Goal: Transaction & Acquisition: Purchase product/service

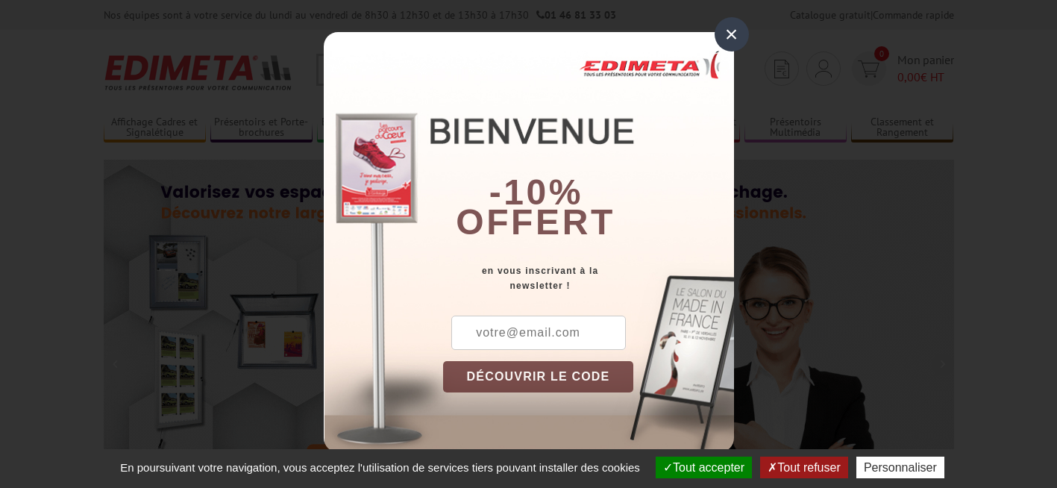
click at [732, 31] on div "×" at bounding box center [732, 34] width 34 height 34
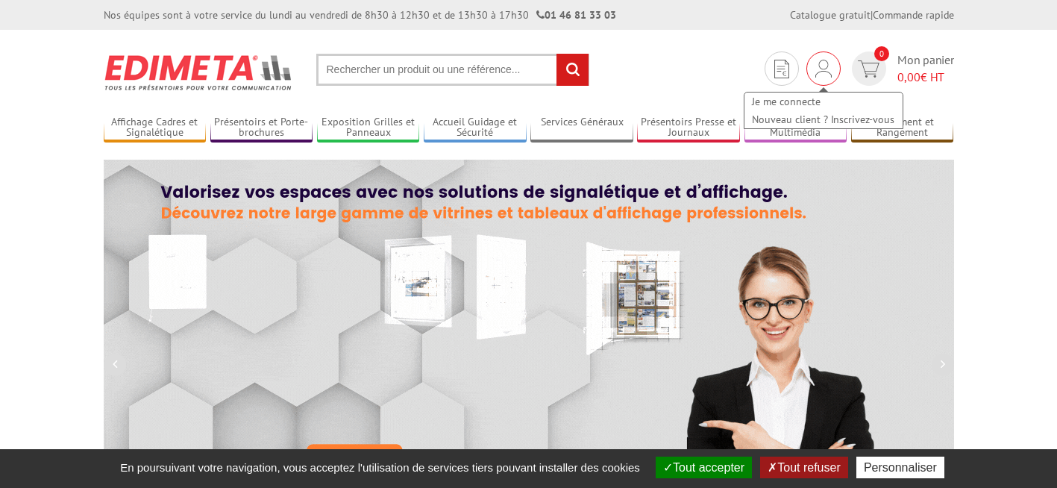
click at [817, 66] on img at bounding box center [823, 69] width 16 height 18
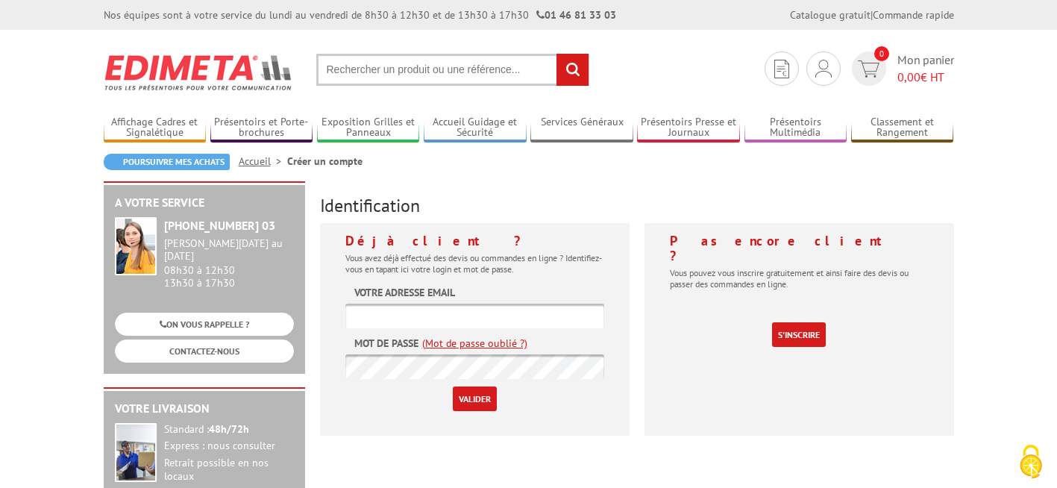
click at [418, 316] on input "text" at bounding box center [474, 316] width 259 height 25
click at [460, 347] on link "(Mot de passe oublié ?)" at bounding box center [474, 343] width 105 height 15
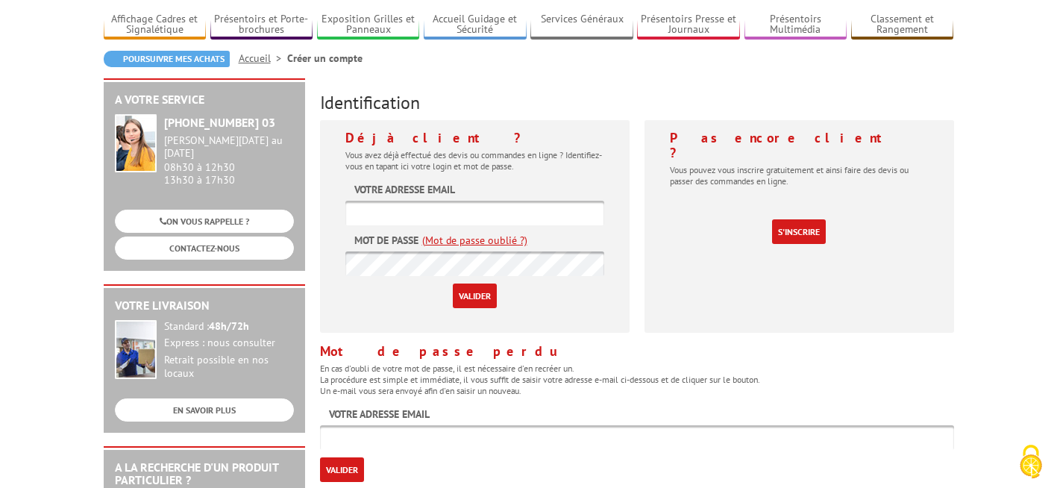
scroll to position [149, 0]
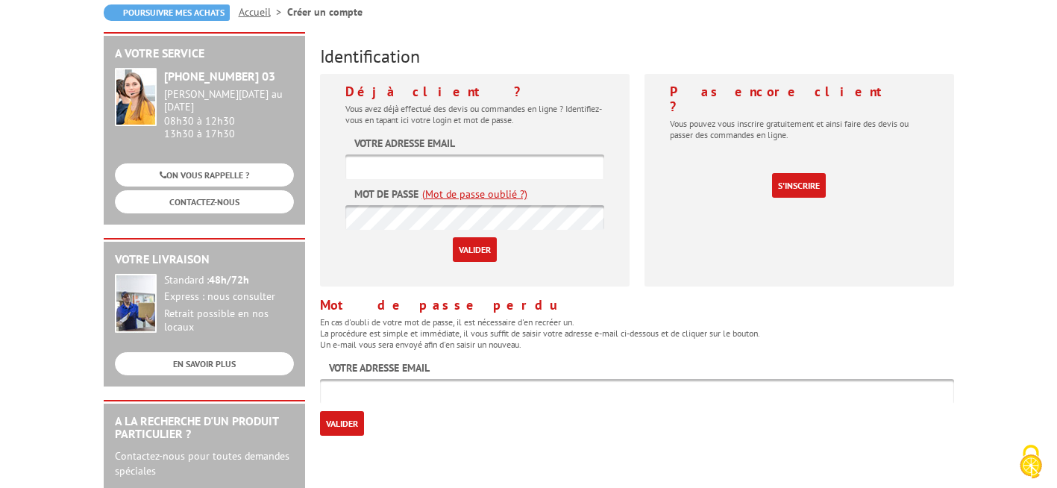
click at [441, 398] on input "text" at bounding box center [637, 391] width 634 height 25
type input "sebastien@75fa.fr"
click at [341, 421] on input "Valider" at bounding box center [342, 423] width 44 height 25
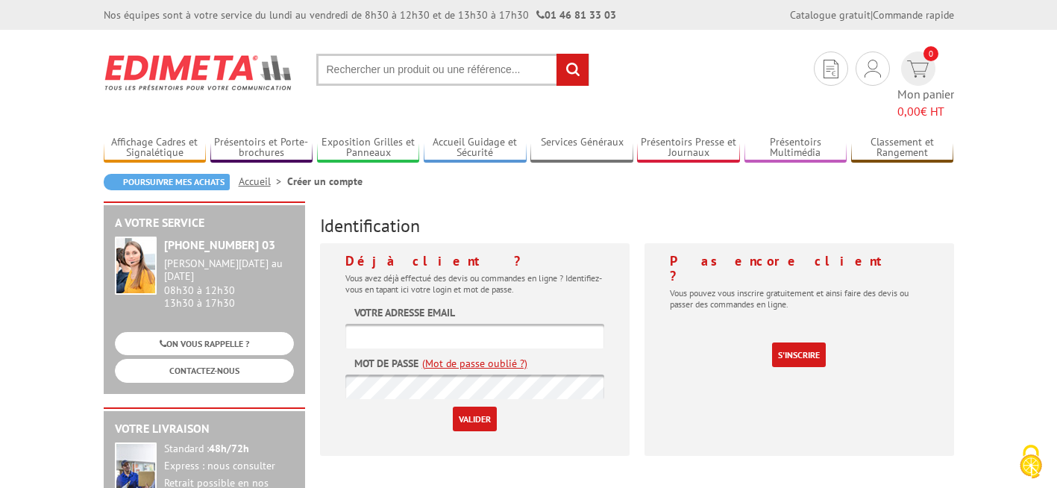
click at [500, 356] on link "(Mot de passe oublié ?)" at bounding box center [474, 363] width 105 height 15
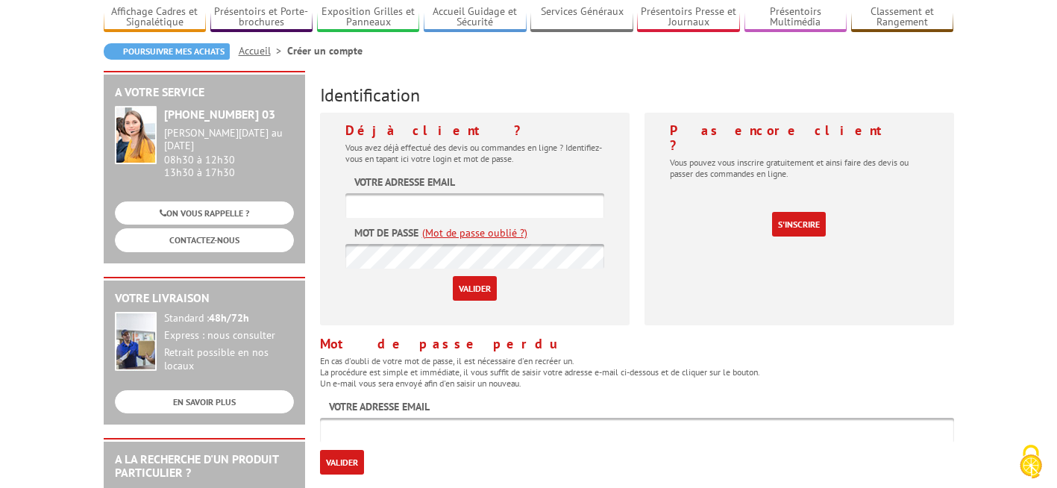
scroll to position [149, 0]
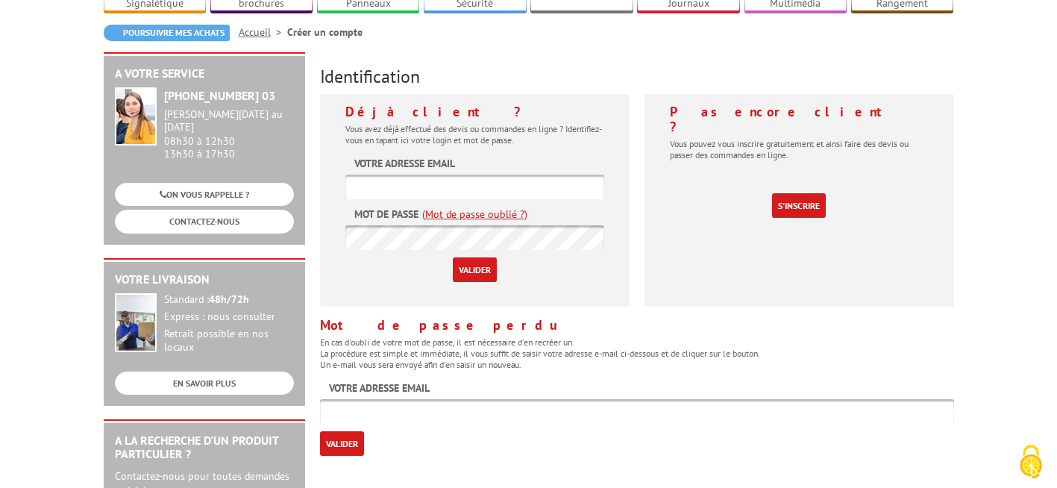
click at [468, 399] on input "text" at bounding box center [637, 411] width 634 height 25
type input "[EMAIL_ADDRESS][DOMAIN_NAME]"
click at [342, 431] on input "Valider" at bounding box center [342, 443] width 44 height 25
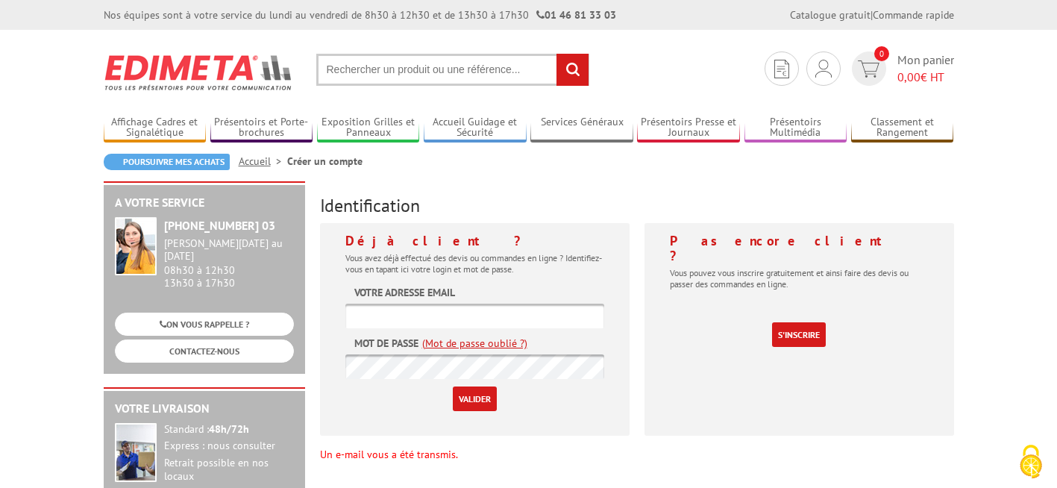
click at [522, 314] on input "text" at bounding box center [474, 316] width 259 height 25
type input "[EMAIL_ADDRESS][DOMAIN_NAME]"
click at [465, 397] on input "Valider" at bounding box center [475, 398] width 44 height 25
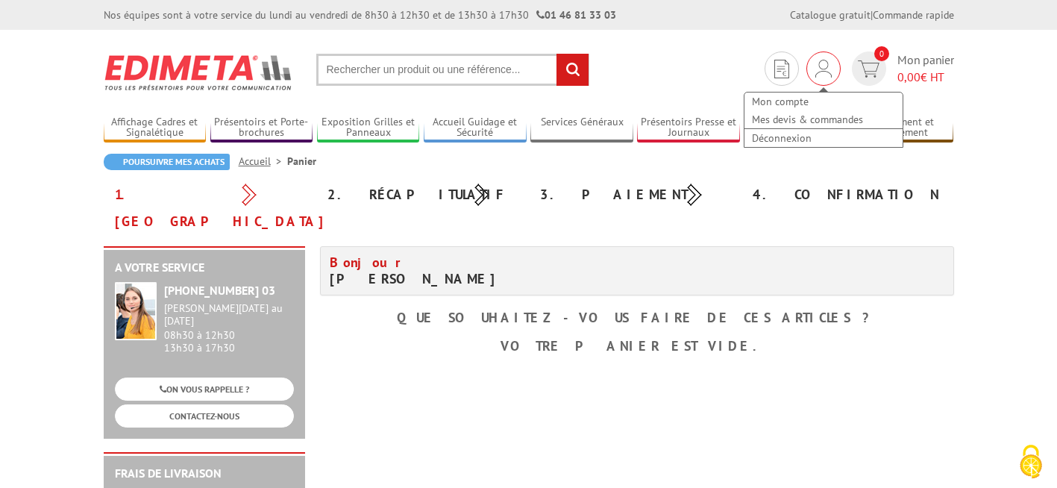
click at [823, 66] on img at bounding box center [823, 69] width 16 height 18
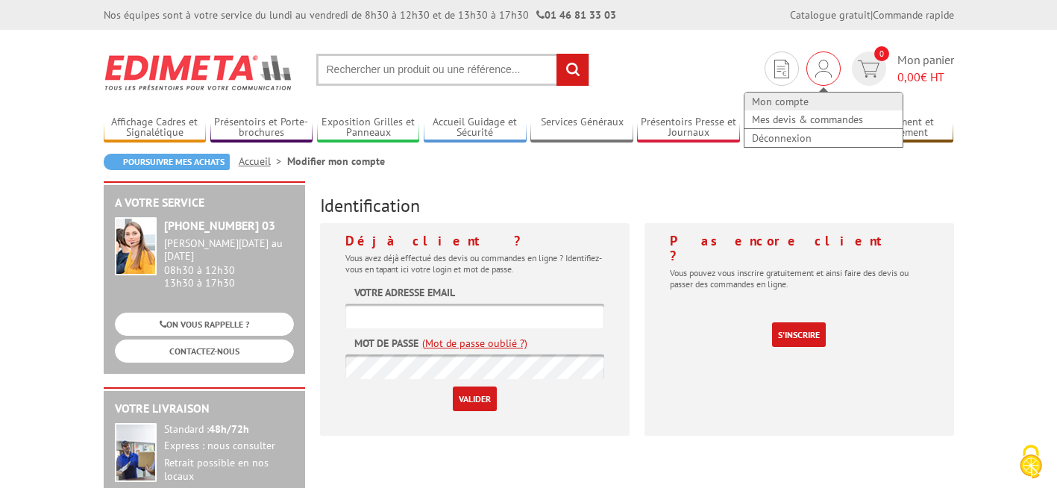
click at [786, 101] on link "Mon compte" at bounding box center [823, 101] width 158 height 18
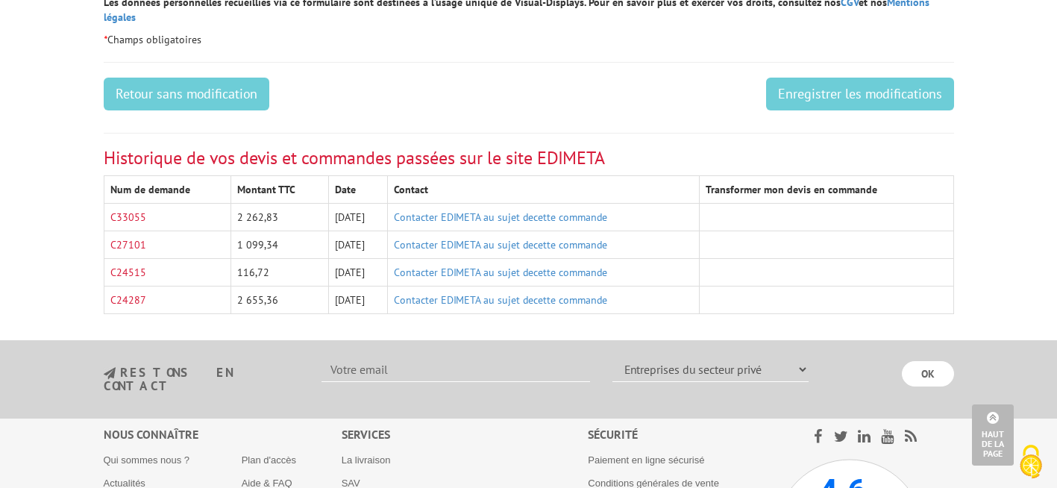
scroll to position [895, 0]
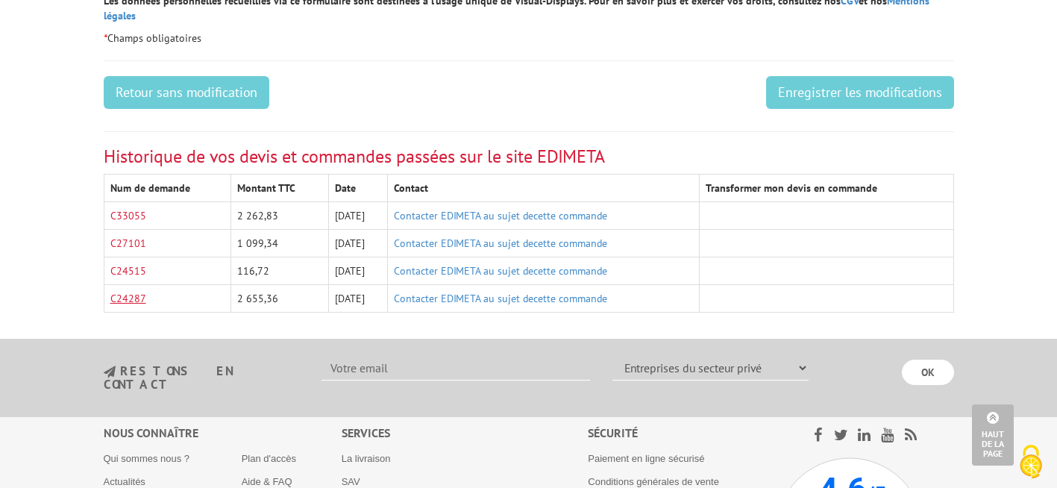
click at [131, 292] on link "C24287" at bounding box center [128, 298] width 36 height 13
click at [122, 264] on link "C24515" at bounding box center [128, 270] width 36 height 13
click at [134, 236] on link "C27101" at bounding box center [128, 242] width 36 height 13
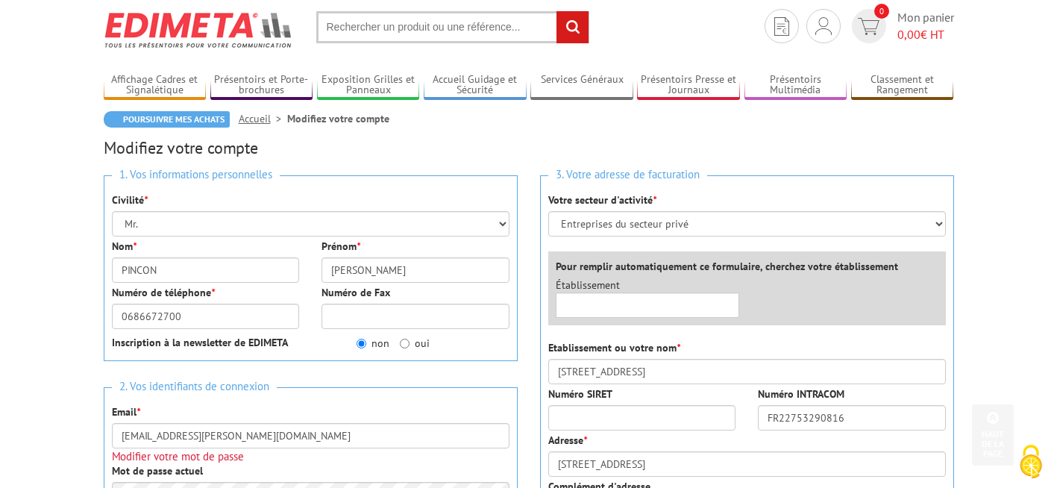
scroll to position [0, 0]
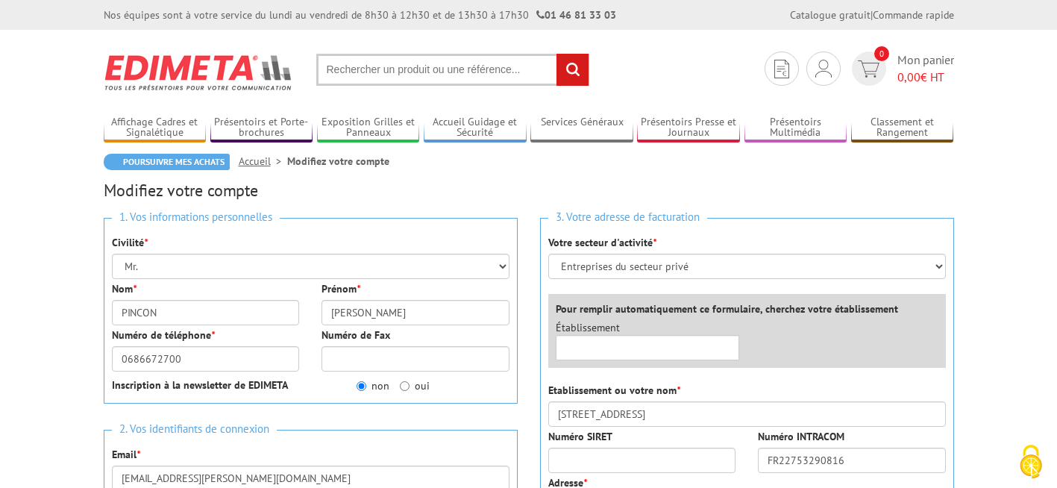
click at [433, 77] on input "text" at bounding box center [452, 70] width 273 height 32
paste input "W13.214015"
type input "W13.214015"
click at [577, 64] on input "rechercher" at bounding box center [572, 70] width 32 height 32
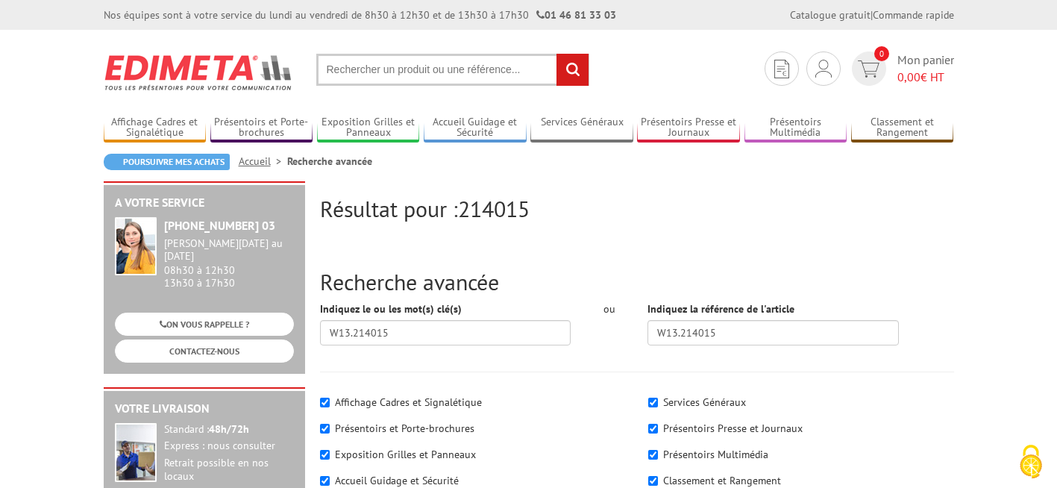
click at [360, 70] on input "text" at bounding box center [452, 70] width 273 height 32
type input "porte affiche a3"
click at [566, 67] on input "rechercher" at bounding box center [572, 70] width 32 height 32
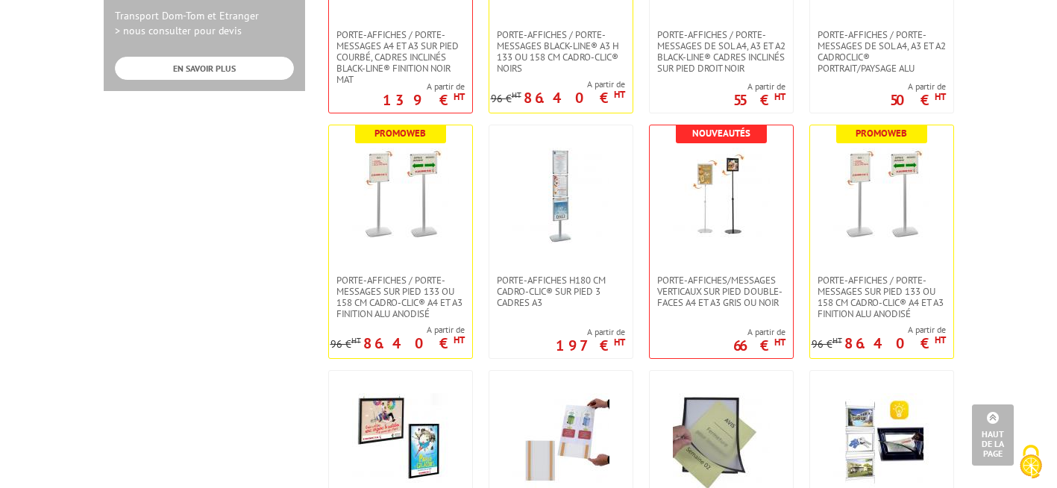
scroll to position [895, 0]
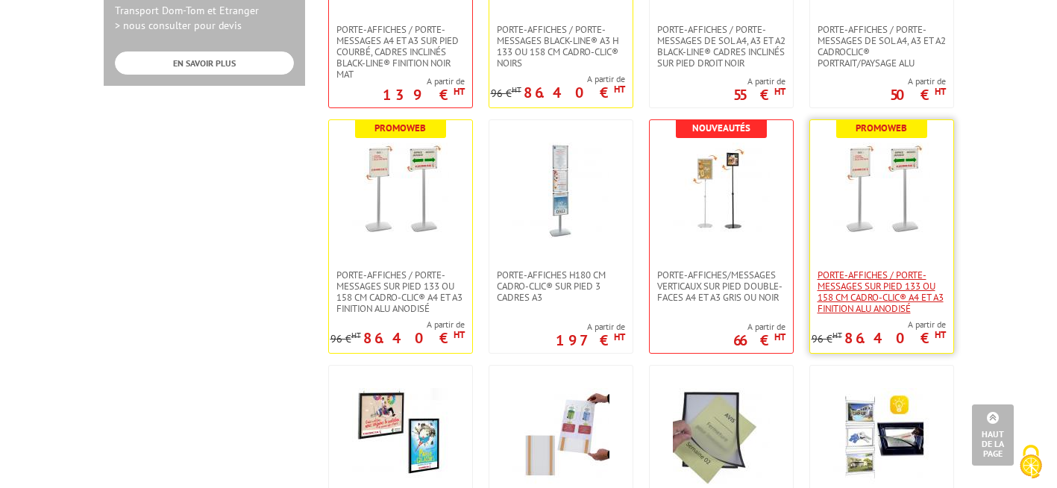
click at [858, 270] on span "Porte-affiches / Porte-messages sur pied 133 ou 158 cm Cadro-Clic® A4 et A3 fin…" at bounding box center [881, 291] width 128 height 45
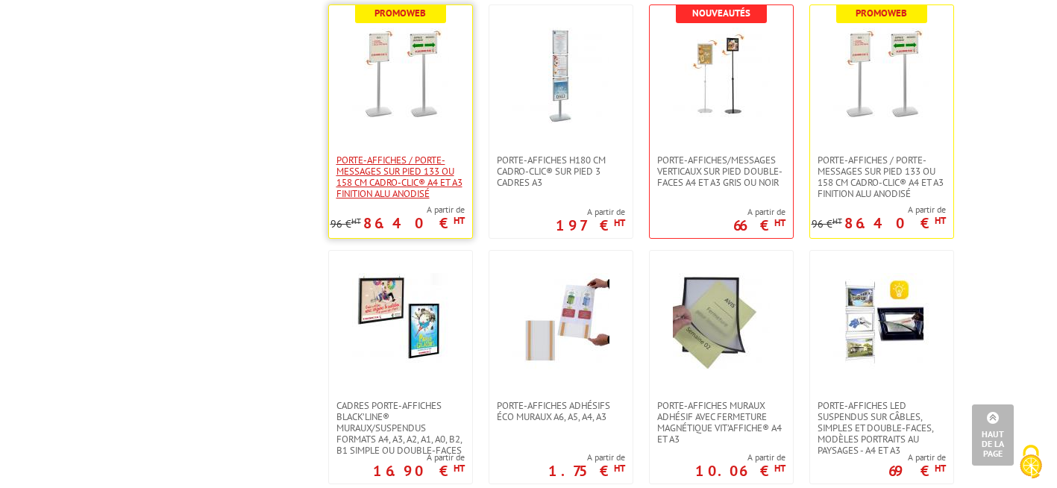
scroll to position [970, 0]
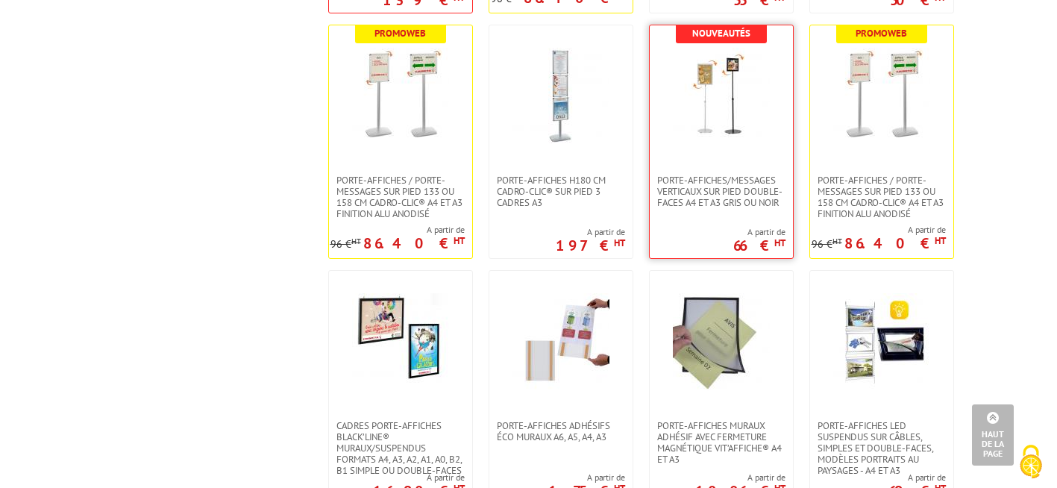
click at [710, 115] on img at bounding box center [721, 96] width 97 height 97
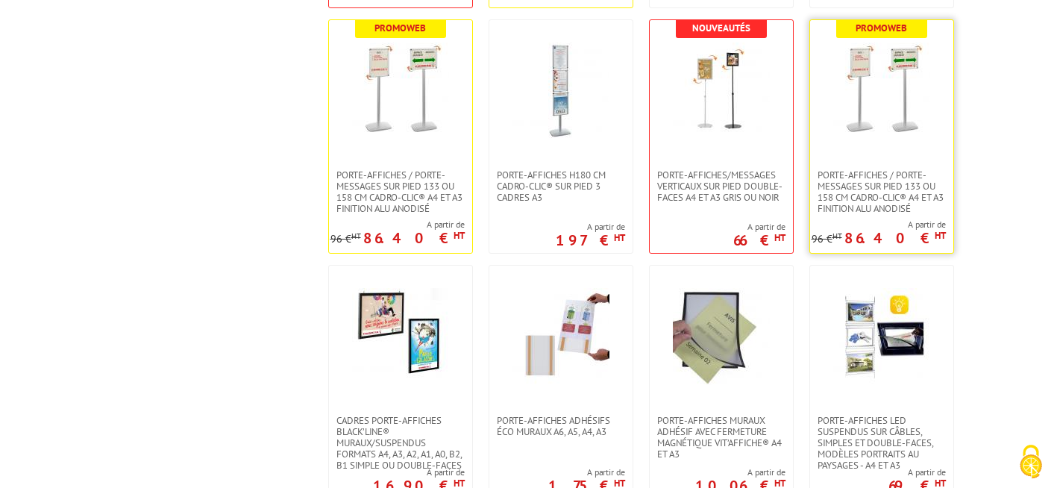
click at [894, 90] on img at bounding box center [881, 91] width 97 height 97
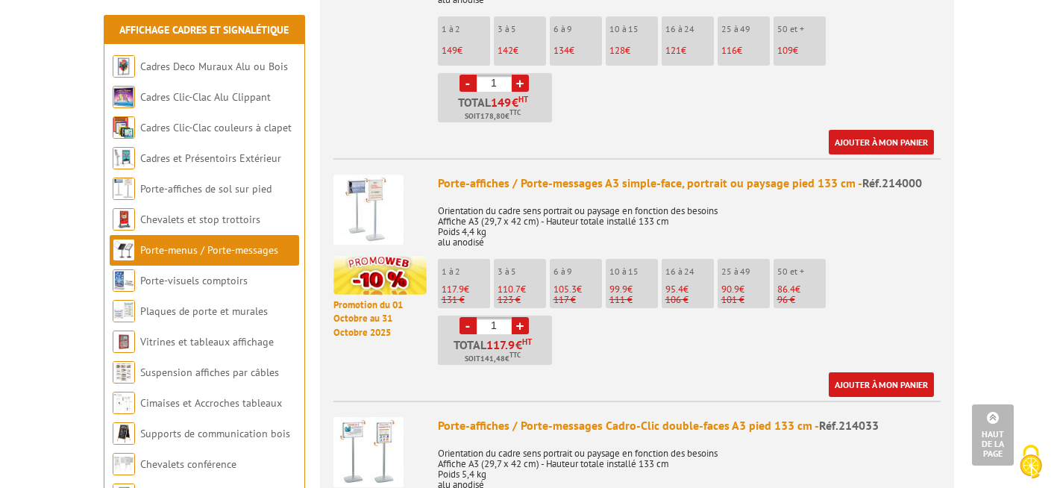
scroll to position [1044, 0]
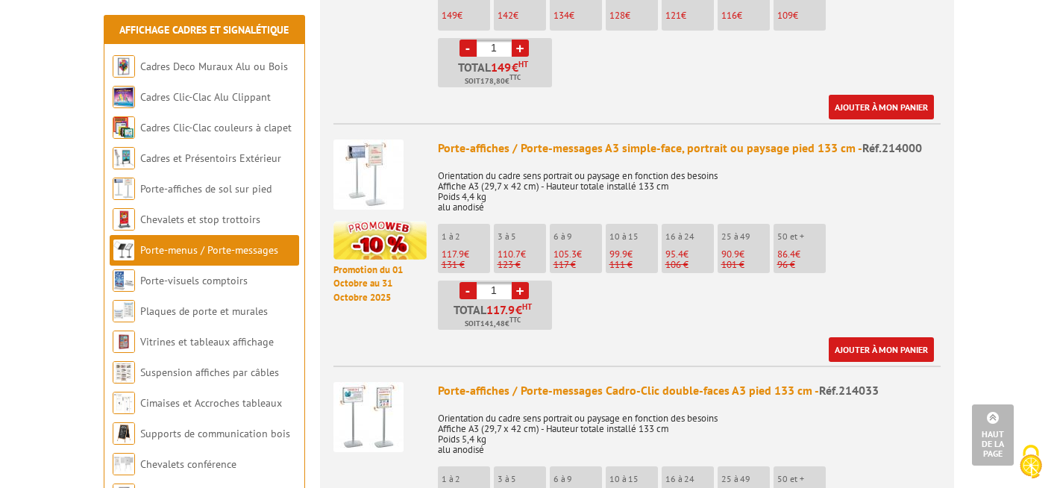
click at [506, 248] on span "110.7" at bounding box center [508, 254] width 23 height 13
click at [526, 282] on link "+" at bounding box center [520, 290] width 17 height 17
click at [467, 282] on link "-" at bounding box center [467, 290] width 17 height 17
type input "1"
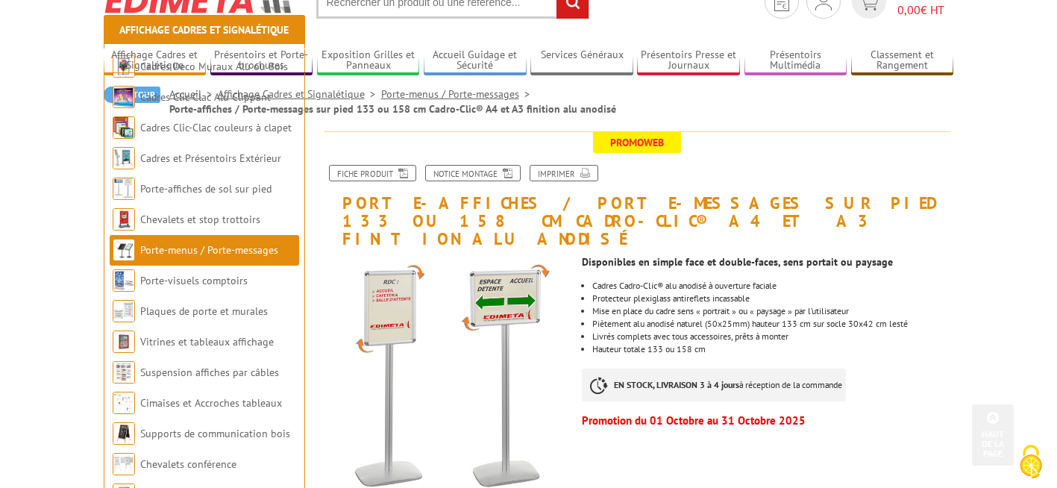
scroll to position [0, 0]
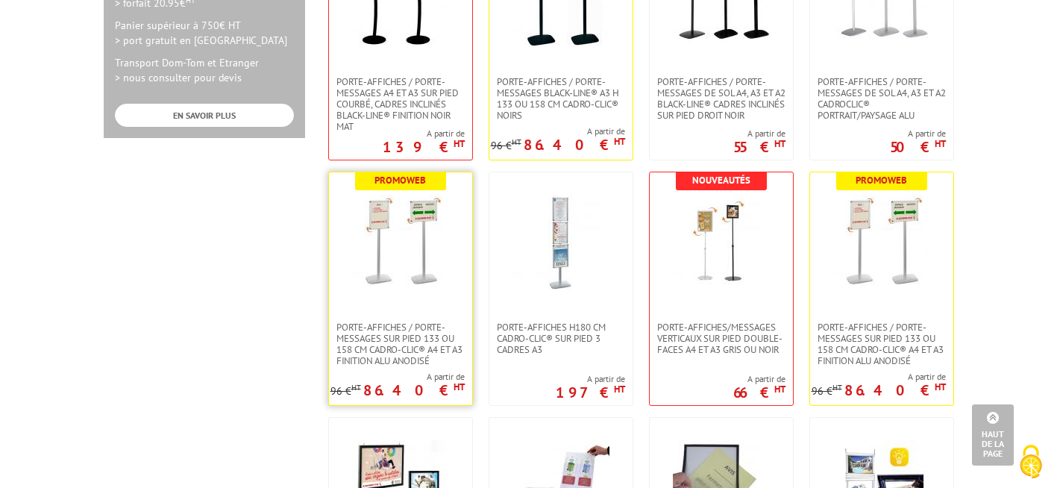
scroll to position [820, 0]
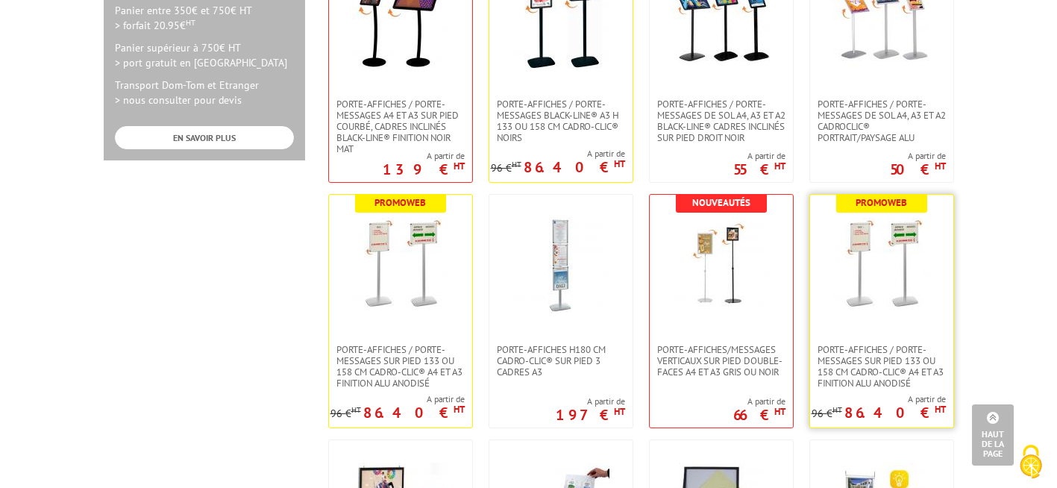
click at [894, 251] on img at bounding box center [881, 265] width 97 height 97
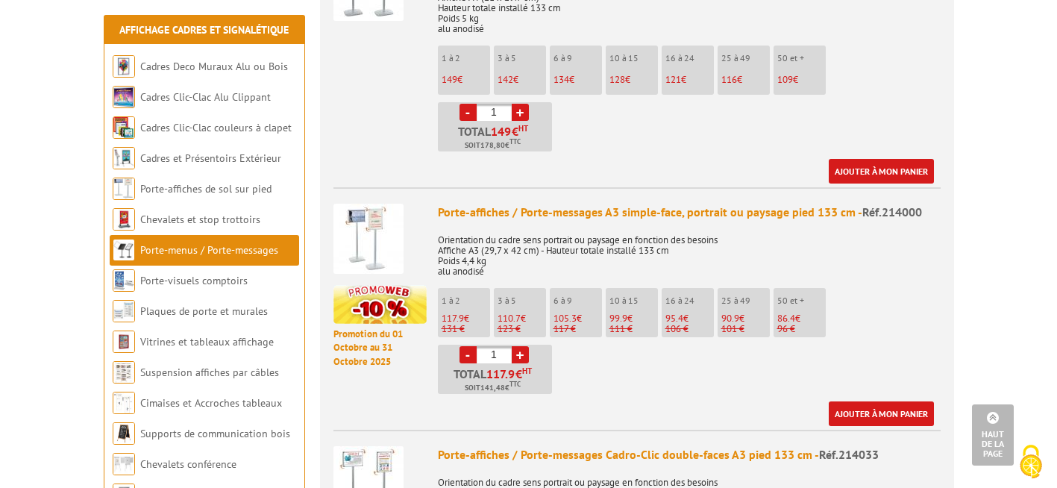
scroll to position [1044, 0]
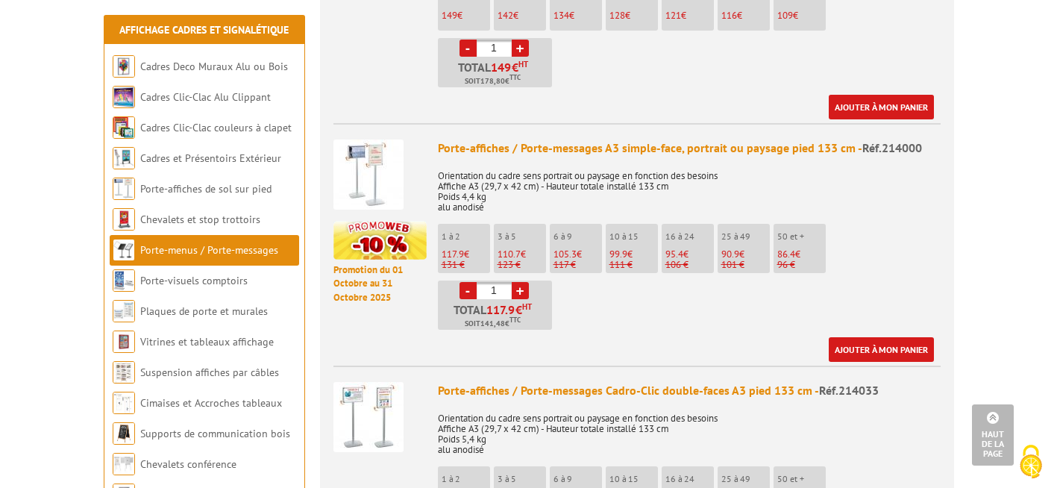
click at [521, 282] on link "+" at bounding box center [520, 290] width 17 height 17
click at [518, 282] on link "+" at bounding box center [520, 290] width 17 height 17
type input "4"
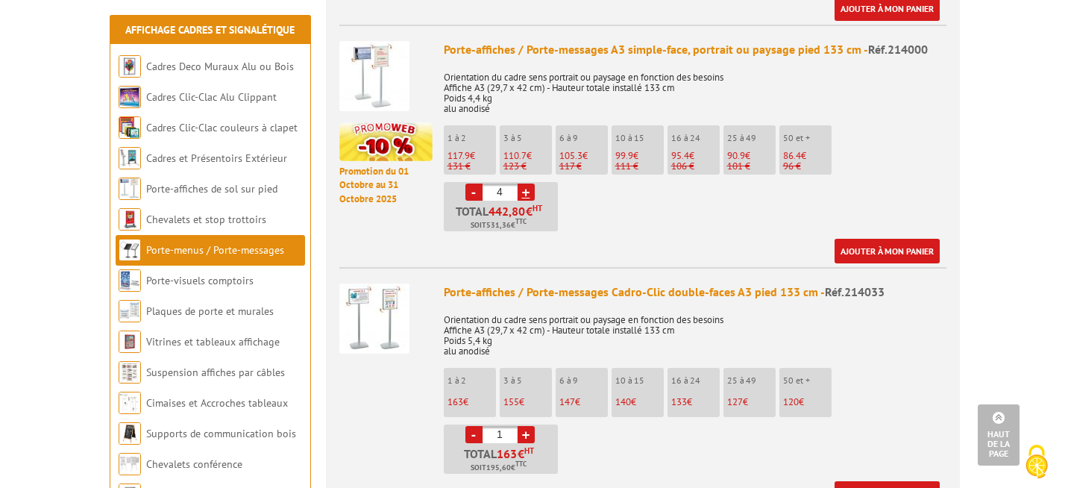
scroll to position [1119, 0]
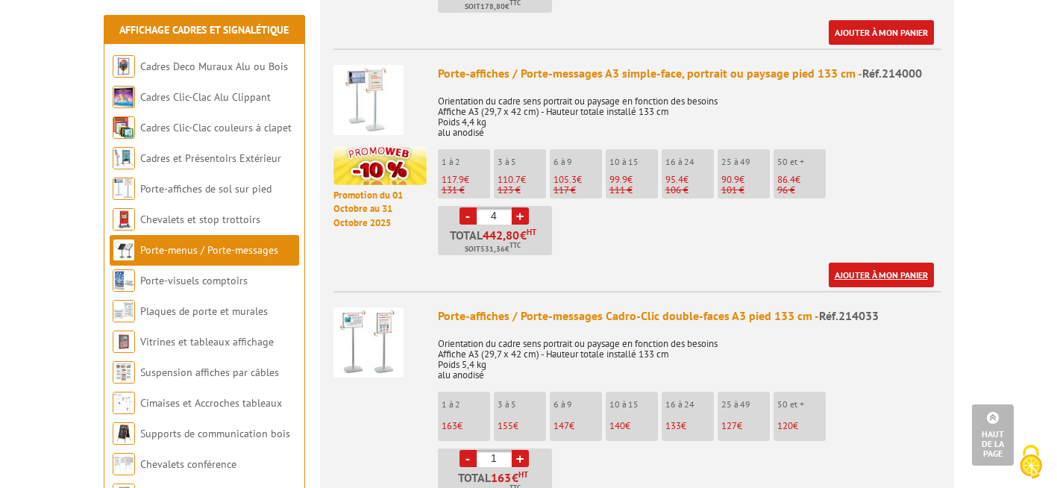
click at [910, 263] on link "Ajouter à mon panier" at bounding box center [881, 275] width 105 height 25
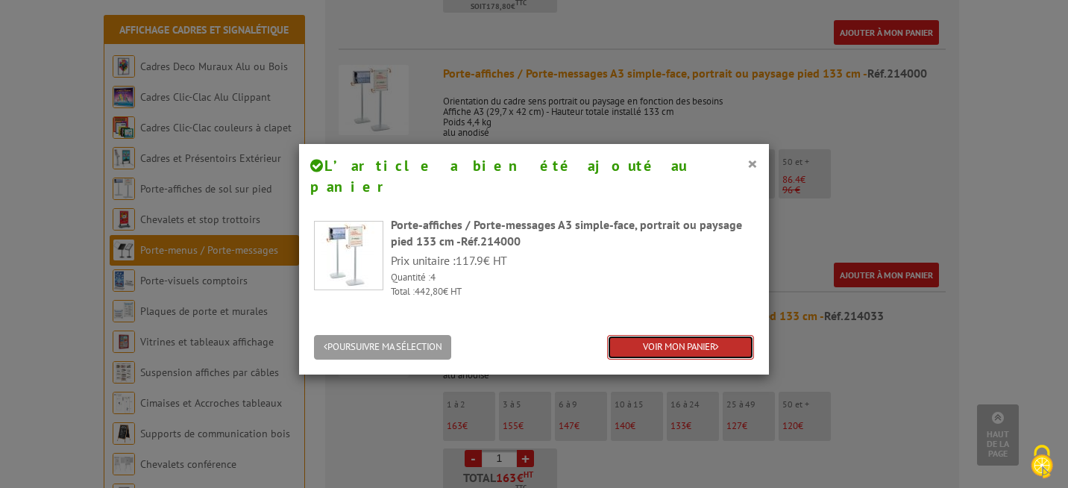
click at [691, 335] on link "VOIR MON PANIER" at bounding box center [680, 347] width 147 height 25
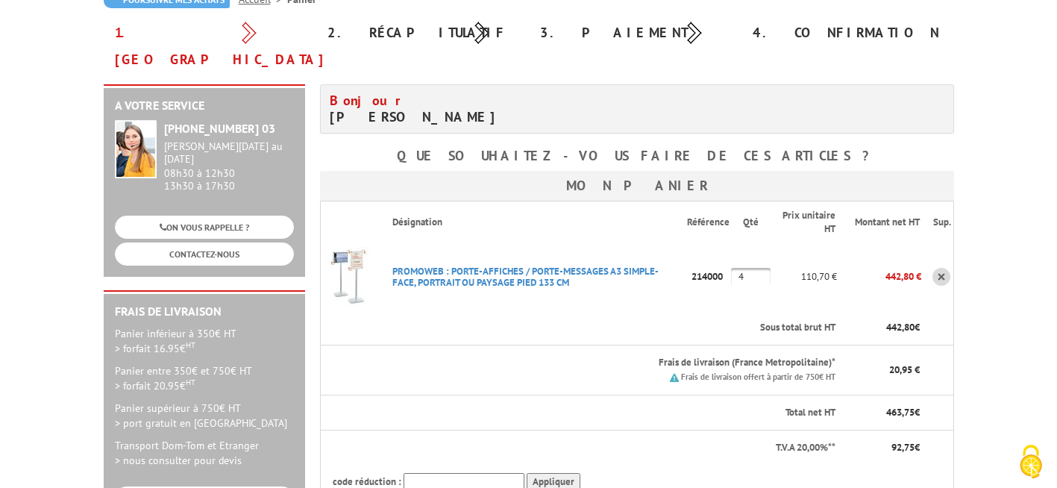
scroll to position [224, 0]
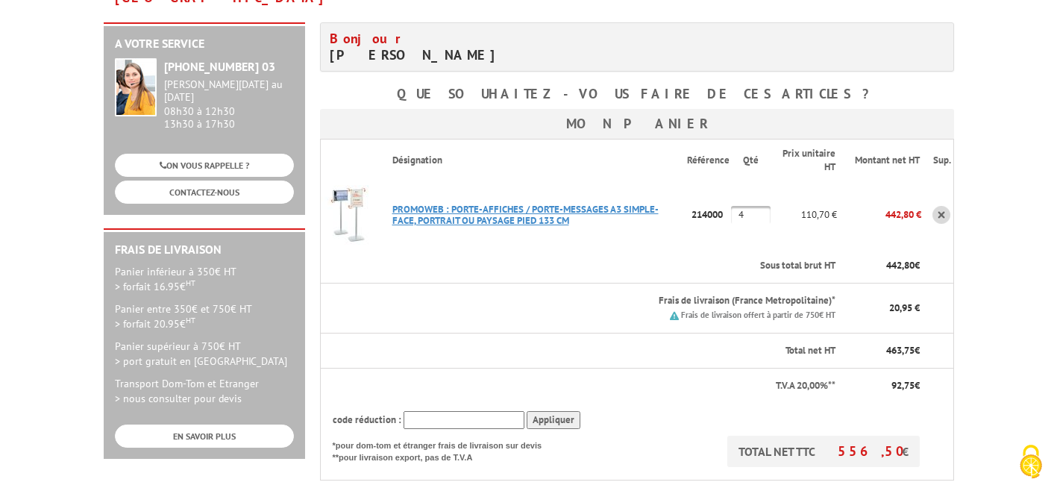
click at [504, 203] on link "PROMOWEB : PORTE-AFFICHES / PORTE-MESSAGES A3 SIMPLE-FACE, PORTRAIT OU PAYSAGE …" at bounding box center [525, 215] width 266 height 24
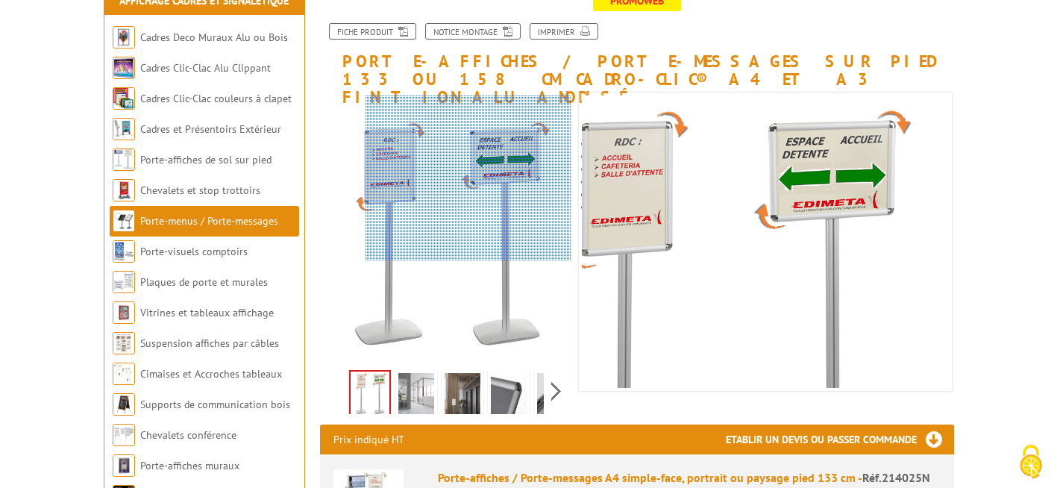
scroll to position [224, 0]
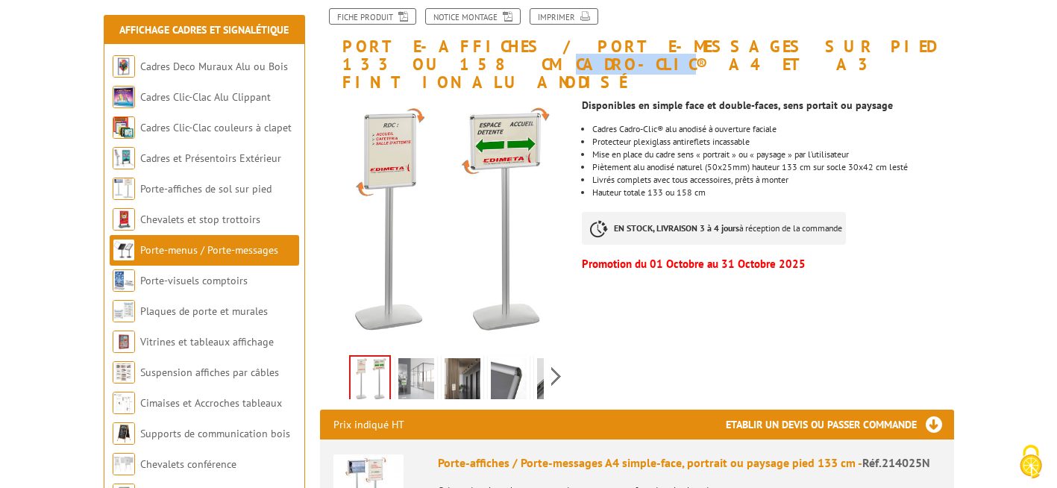
drag, startPoint x: 812, startPoint y: 49, endPoint x: 882, endPoint y: 44, distance: 69.6
click at [882, 44] on h1 "Porte-affiches / Porte-messages sur pied 133 ou 158 cm Cadro-Clic® A4 et A3 fin…" at bounding box center [637, 33] width 656 height 117
copy h1 "Cadro-Clic"
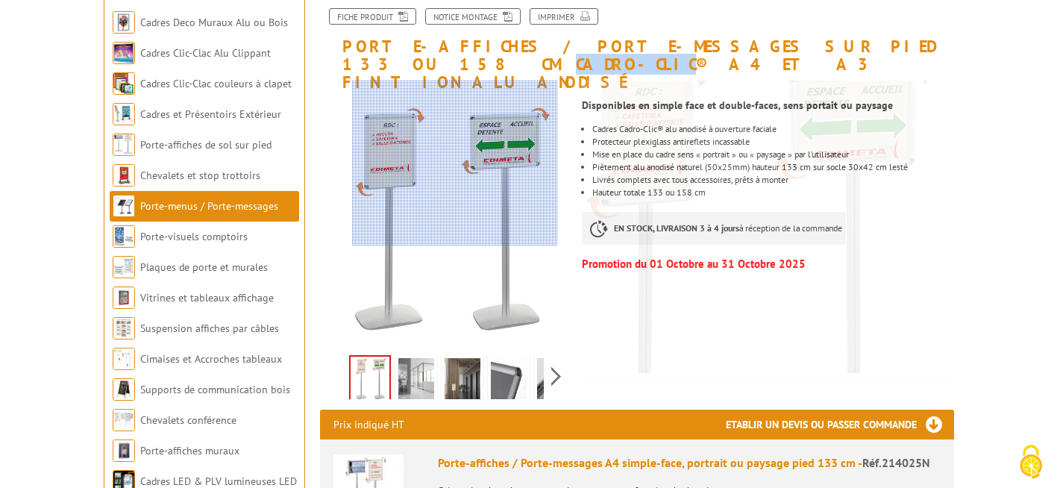
scroll to position [0, 0]
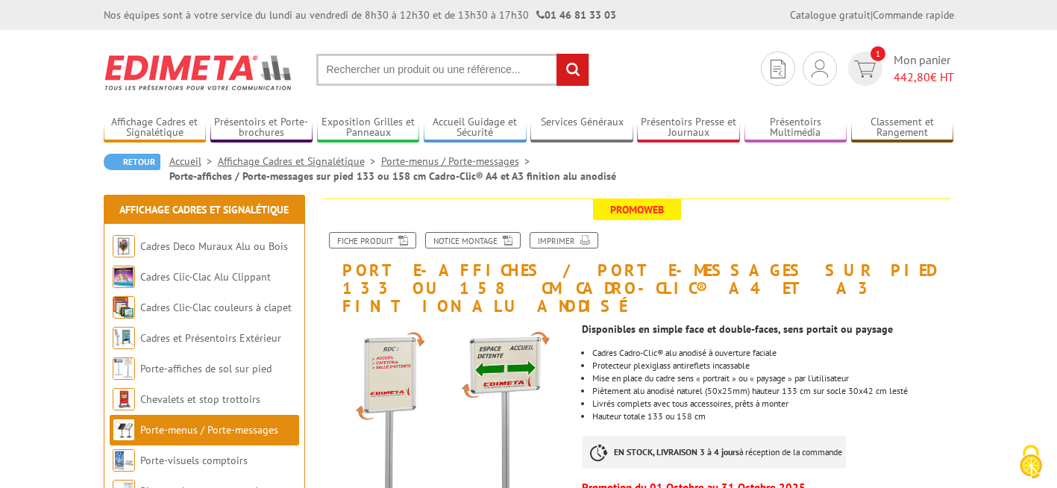
click at [460, 64] on input "text" at bounding box center [452, 70] width 273 height 32
click at [457, 76] on input "text" at bounding box center [452, 70] width 273 height 32
click at [458, 68] on input "text" at bounding box center [452, 70] width 273 height 32
paste input "Cadro-Clic"
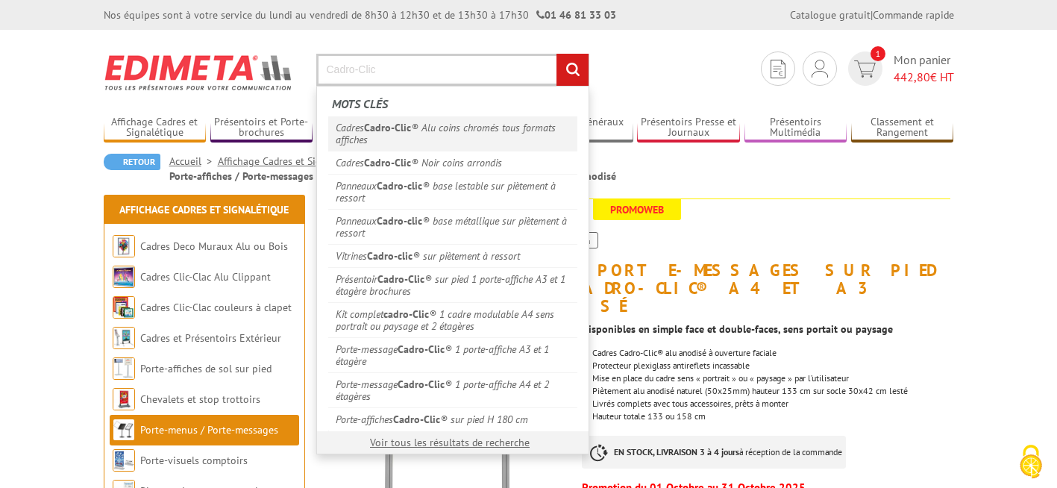
type input "Cadro-Clic"
click at [442, 131] on link "Cadres Cadro-Clic ® Alu coins chromés tous formats affiches" at bounding box center [452, 133] width 249 height 34
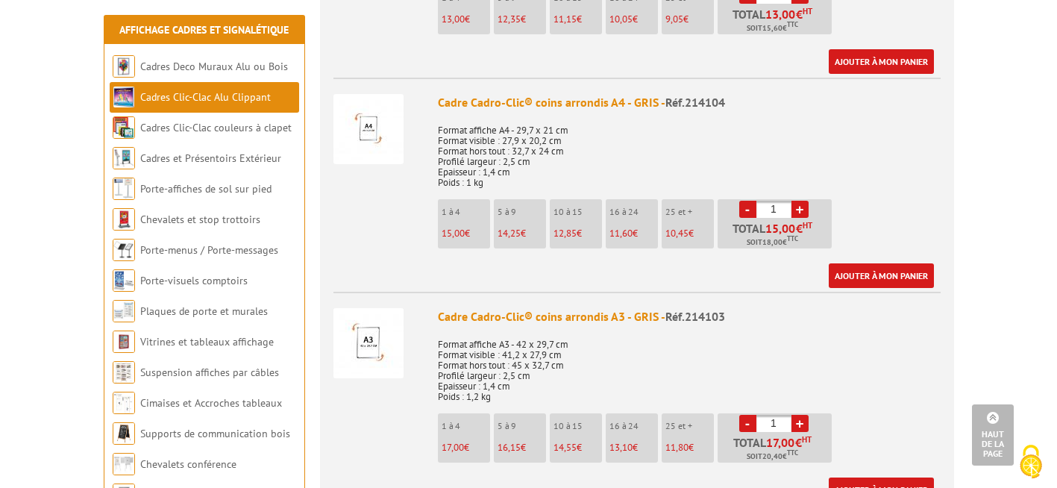
scroll to position [746, 0]
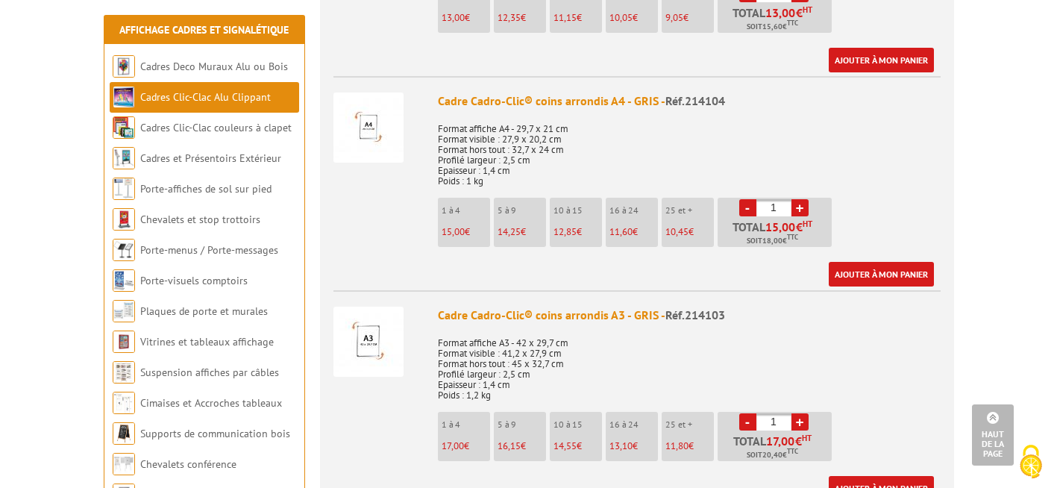
click at [803, 199] on link "+" at bounding box center [799, 207] width 17 height 17
type input "4"
click at [864, 262] on link "Ajouter à mon panier" at bounding box center [881, 274] width 105 height 25
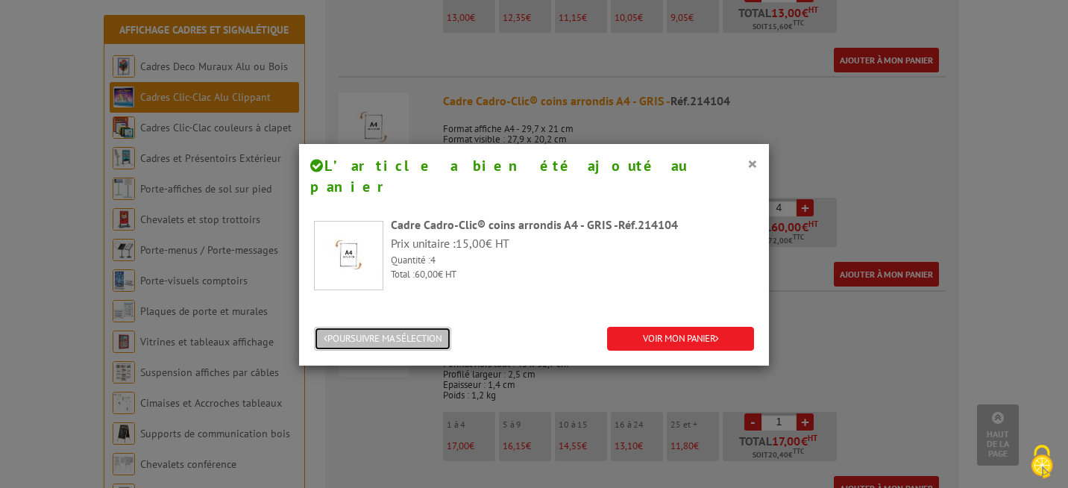
click at [386, 327] on button "POURSUIVRE MA SÉLECTION" at bounding box center [382, 339] width 137 height 25
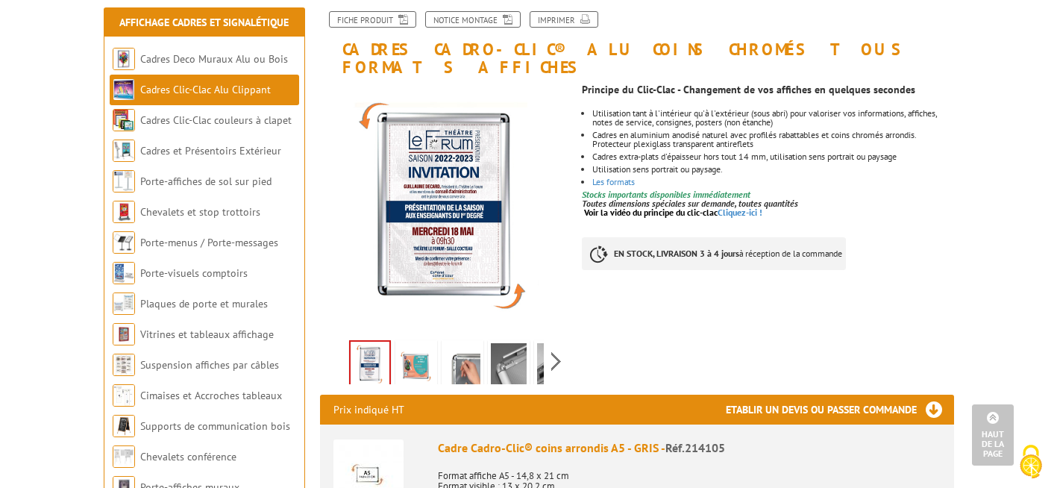
scroll to position [0, 0]
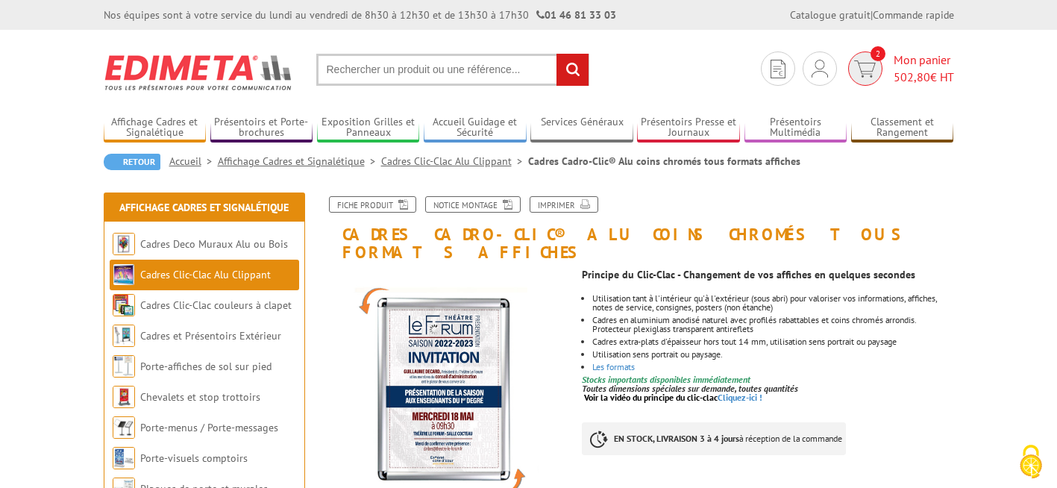
click at [921, 62] on span "Mon panier 502,80 € HT" at bounding box center [924, 68] width 60 height 34
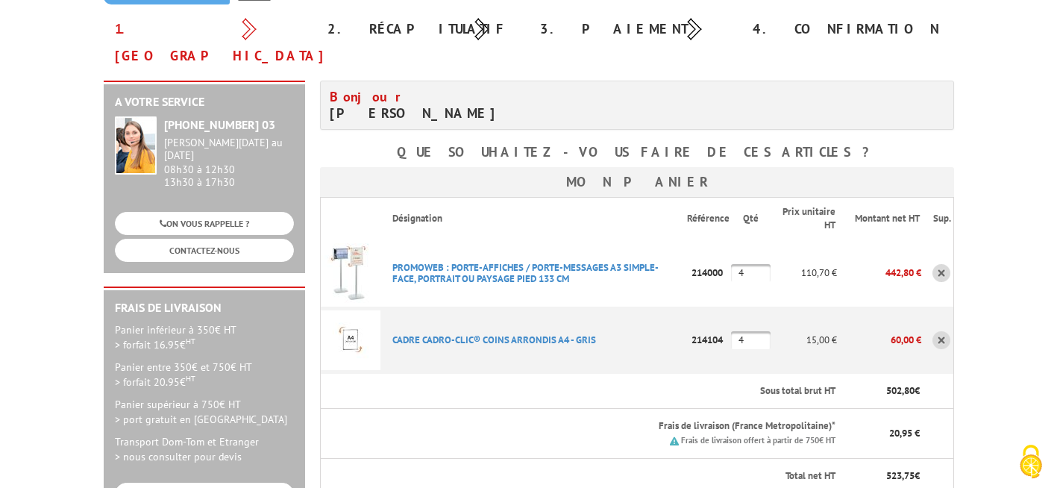
scroll to position [298, 0]
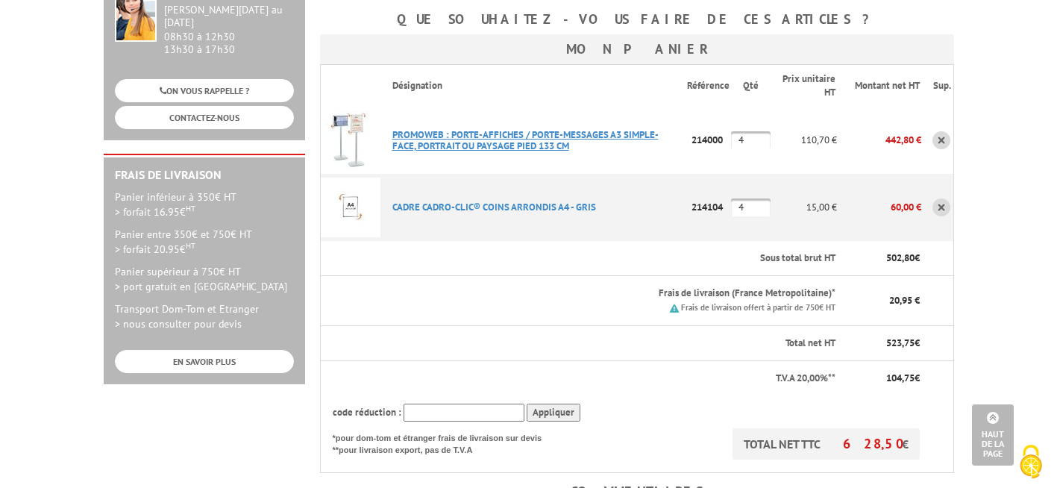
click at [445, 128] on link "PROMOWEB : PORTE-AFFICHES / PORTE-MESSAGES A3 SIMPLE-FACE, PORTRAIT OU PAYSAGE …" at bounding box center [525, 140] width 266 height 24
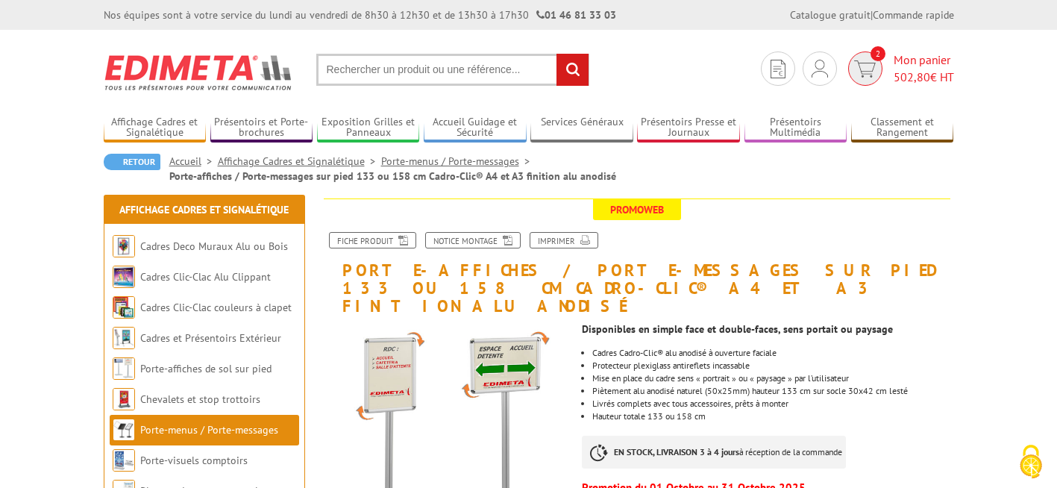
click at [873, 74] on span "2" at bounding box center [865, 68] width 34 height 34
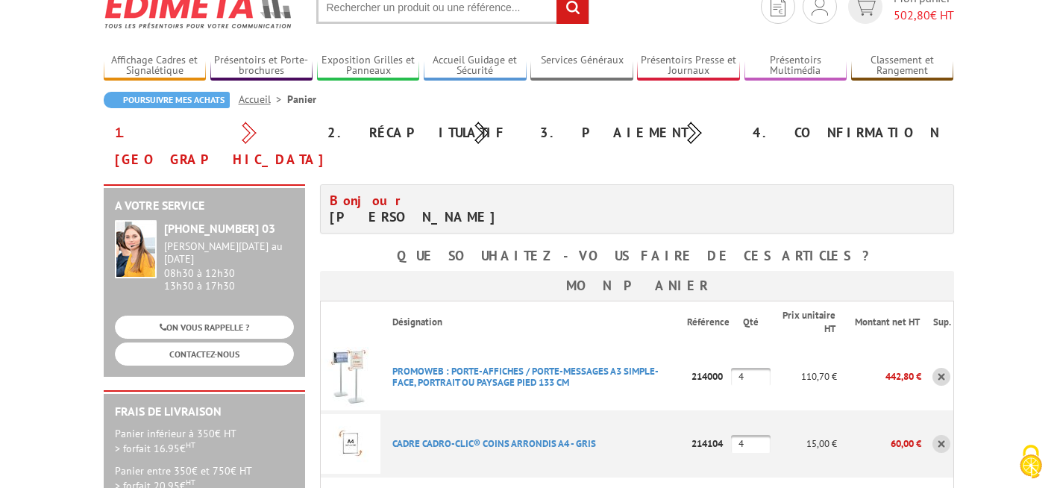
scroll to position [149, 0]
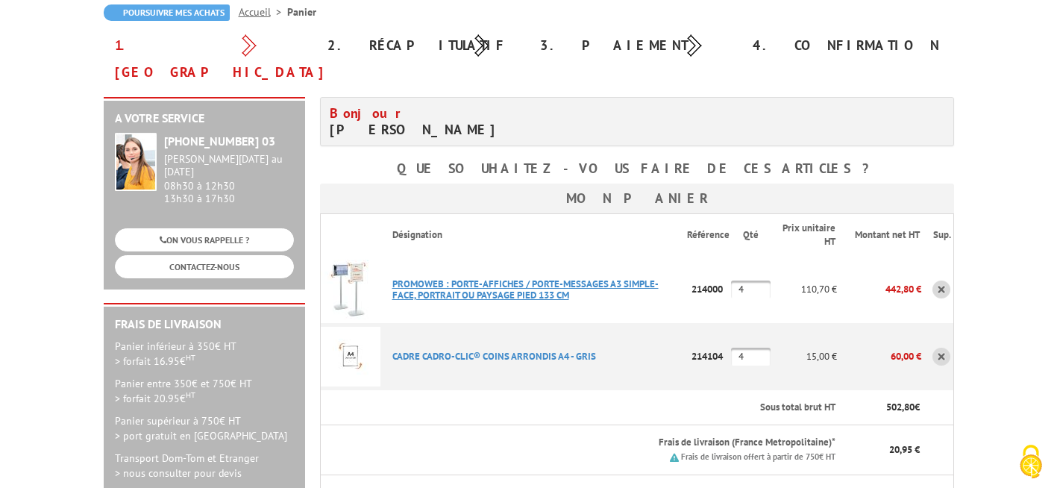
click at [498, 277] on link "PROMOWEB : PORTE-AFFICHES / PORTE-MESSAGES A3 SIMPLE-FACE, PORTRAIT OU PAYSAGE …" at bounding box center [525, 289] width 266 height 24
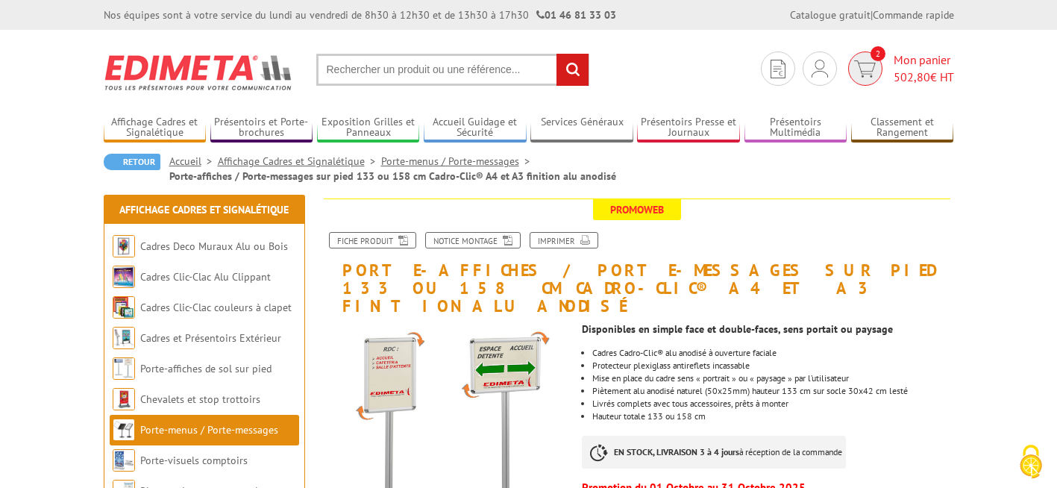
click at [854, 60] on span "2" at bounding box center [865, 68] width 34 height 34
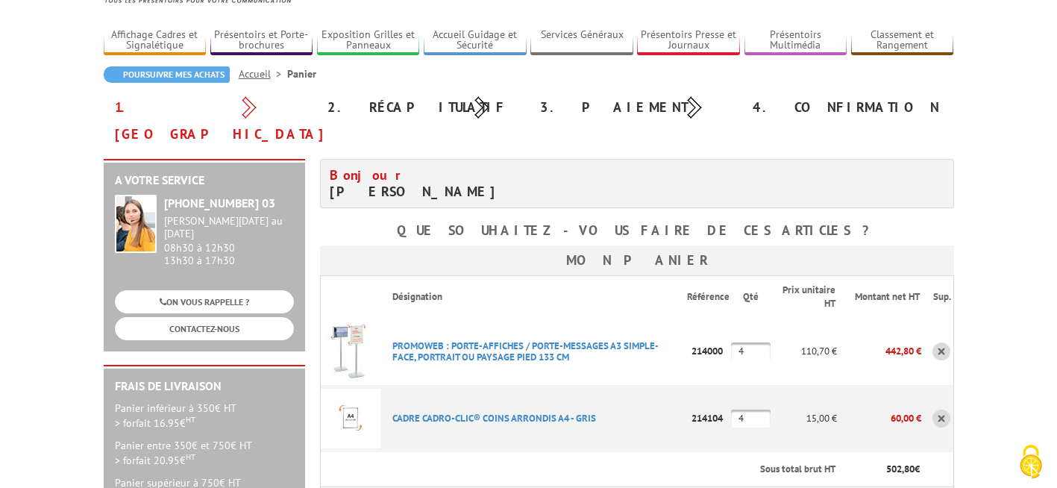
scroll to position [298, 0]
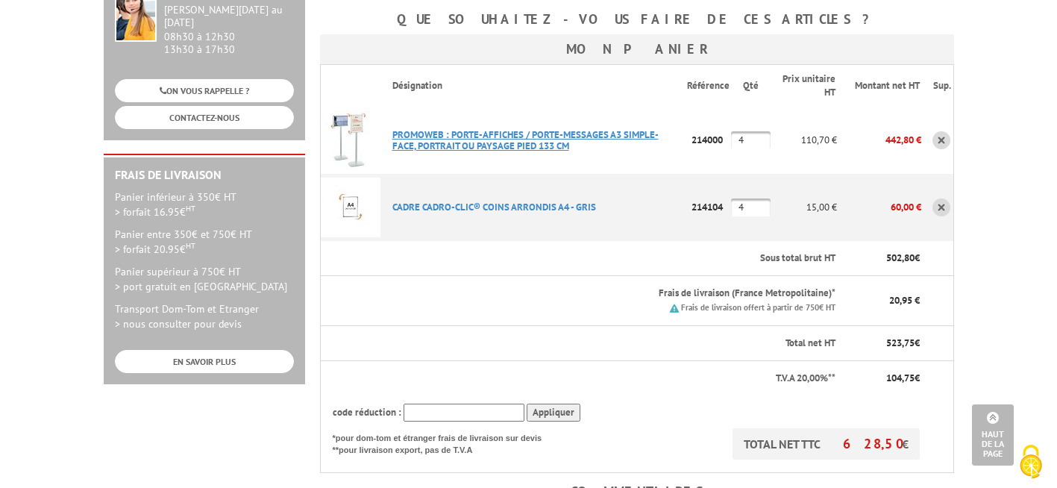
click at [508, 128] on link "PROMOWEB : PORTE-AFFICHES / PORTE-MESSAGES A3 SIMPLE-FACE, PORTRAIT OU PAYSAGE …" at bounding box center [525, 140] width 266 height 24
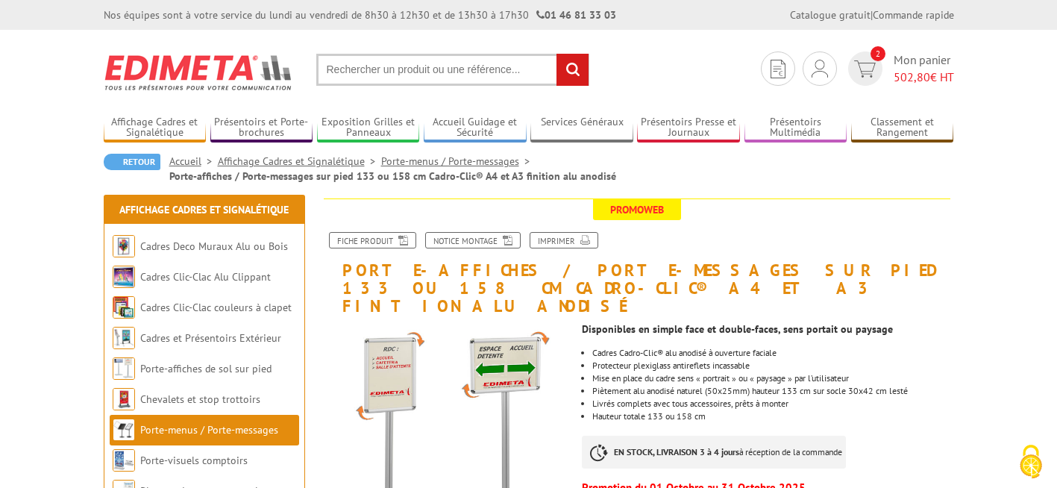
click at [429, 75] on input "text" at bounding box center [452, 70] width 273 height 32
paste input "Cadro-Clic"
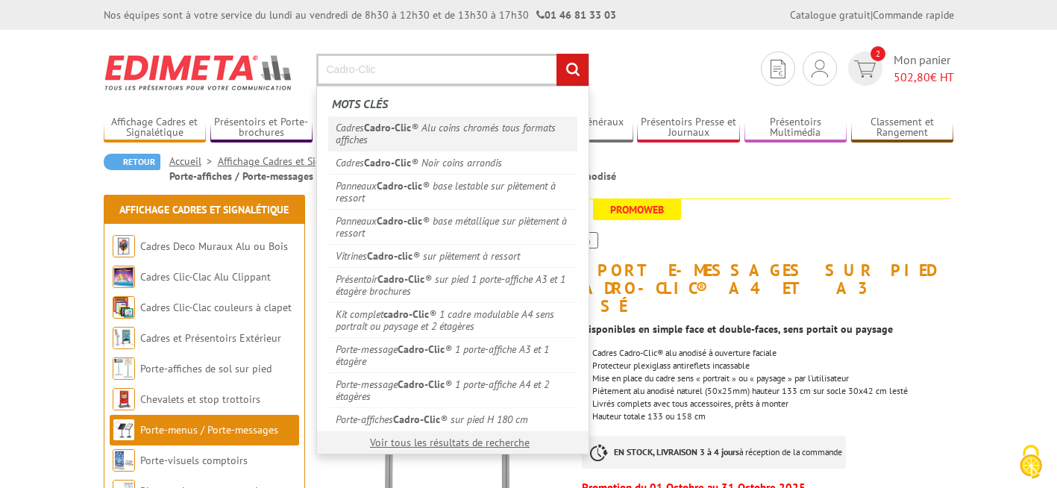
type input "Cadro-Clic"
click at [440, 127] on link "Cadres Cadro-Clic ® Alu coins chromés tous formats affiches" at bounding box center [452, 133] width 249 height 34
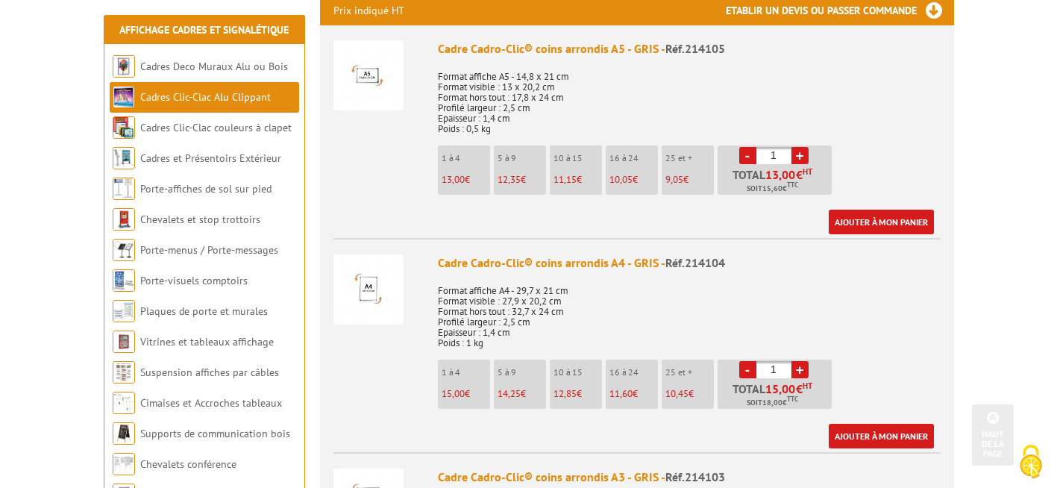
scroll to position [610, 0]
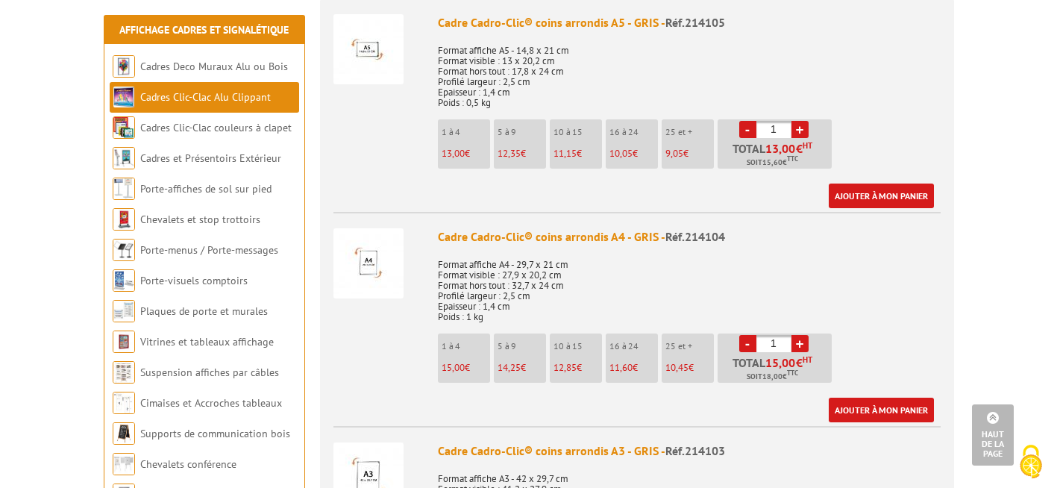
click at [386, 228] on img at bounding box center [368, 263] width 70 height 70
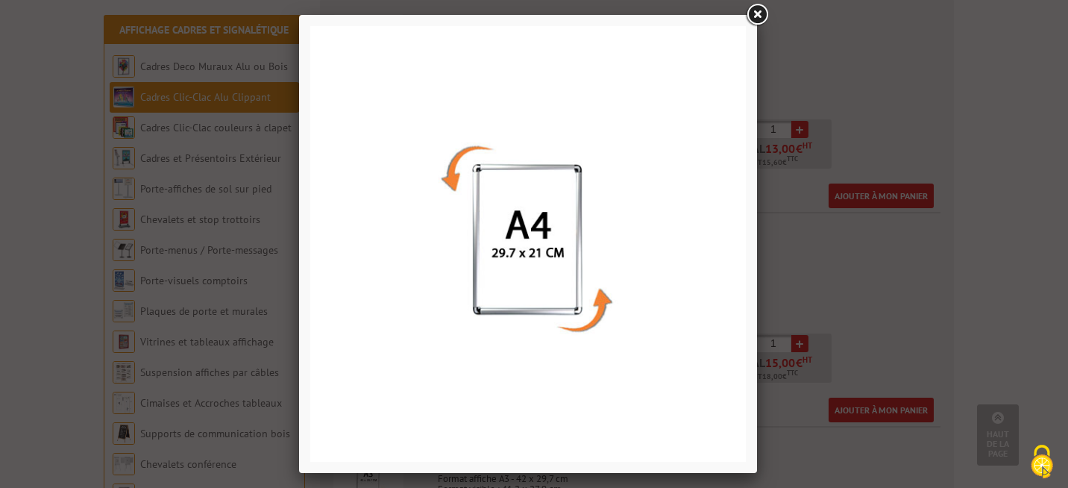
click at [757, 14] on link at bounding box center [757, 14] width 27 height 27
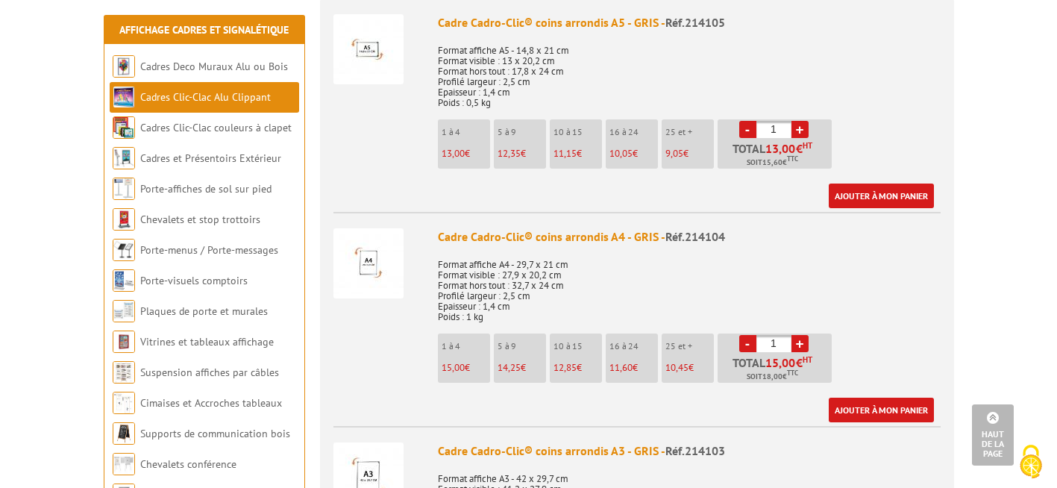
click at [801, 335] on link "+" at bounding box center [799, 343] width 17 height 17
type input "4"
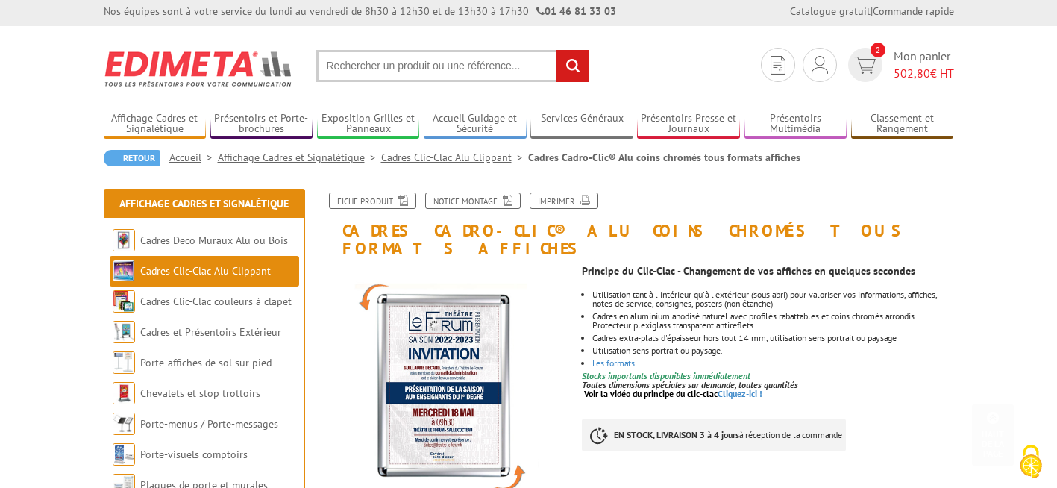
scroll to position [0, 0]
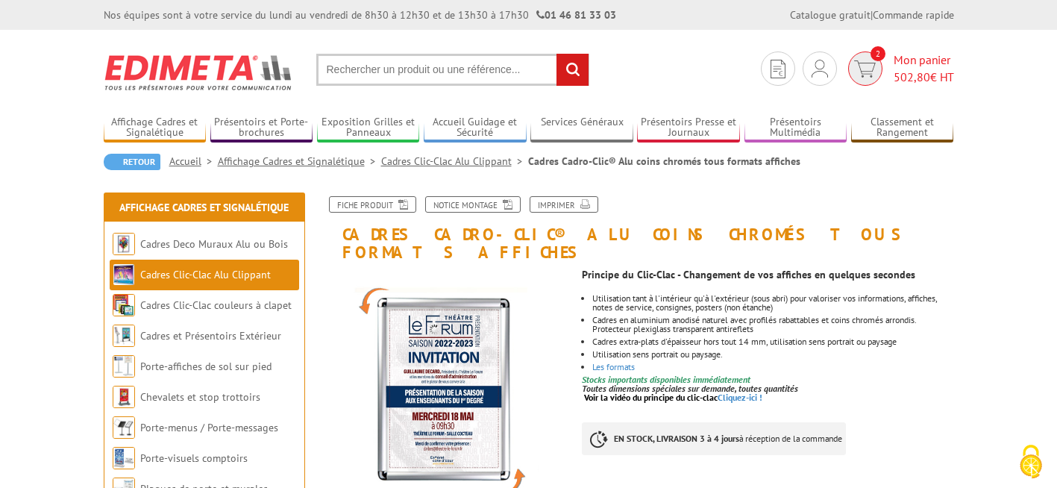
click at [924, 58] on span "Mon panier 502,80 € HT" at bounding box center [924, 68] width 60 height 34
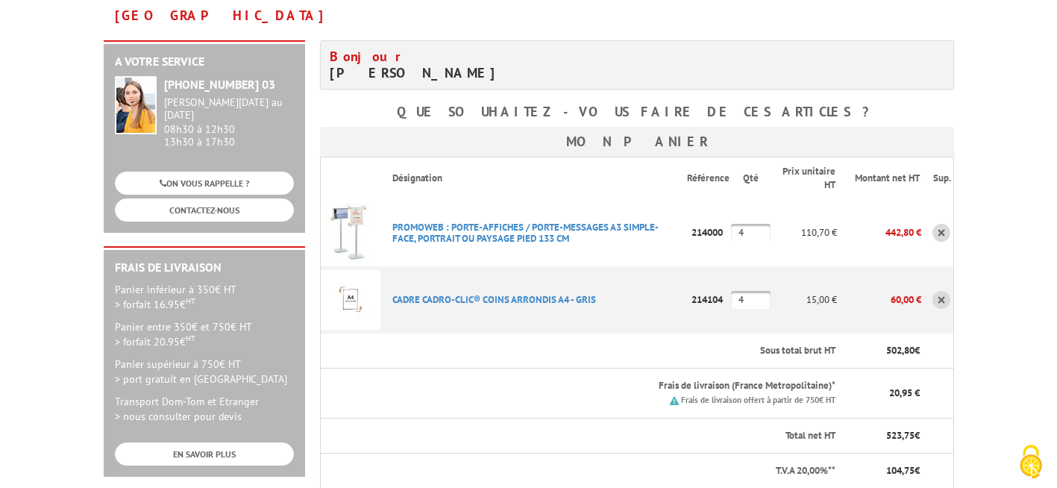
scroll to position [298, 0]
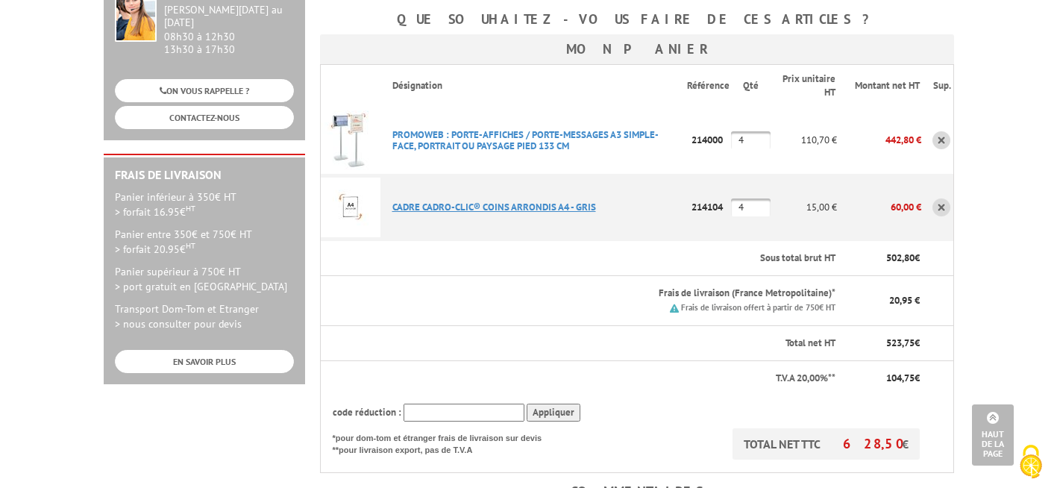
click at [537, 201] on link "CADRE CADRO-CLIC® COINS ARRONDIS A4 - GRIS" at bounding box center [494, 207] width 204 height 13
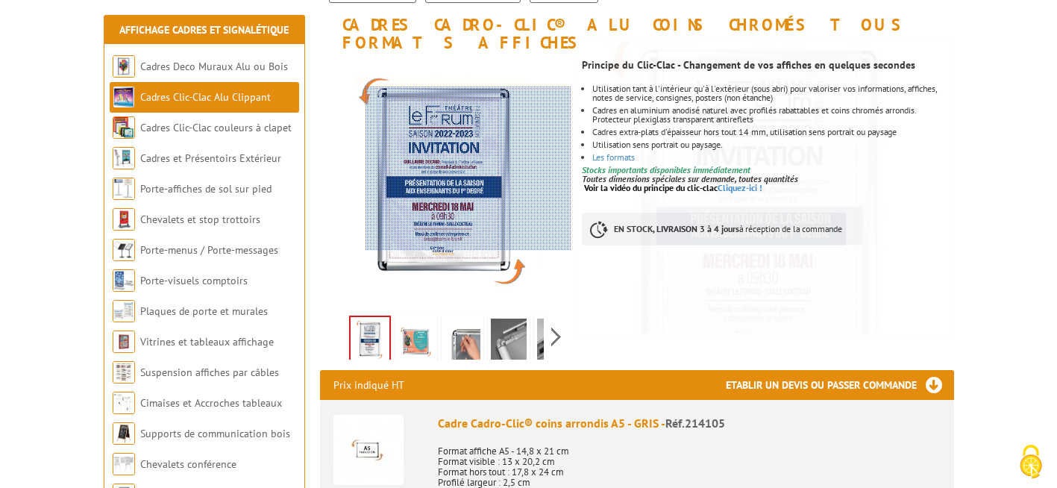
scroll to position [224, 0]
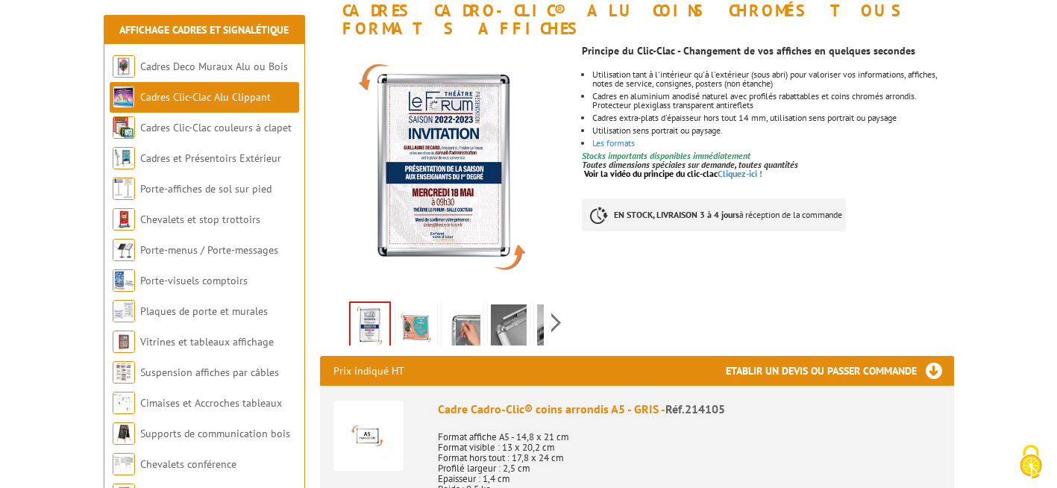
click at [469, 308] on img at bounding box center [463, 327] width 36 height 46
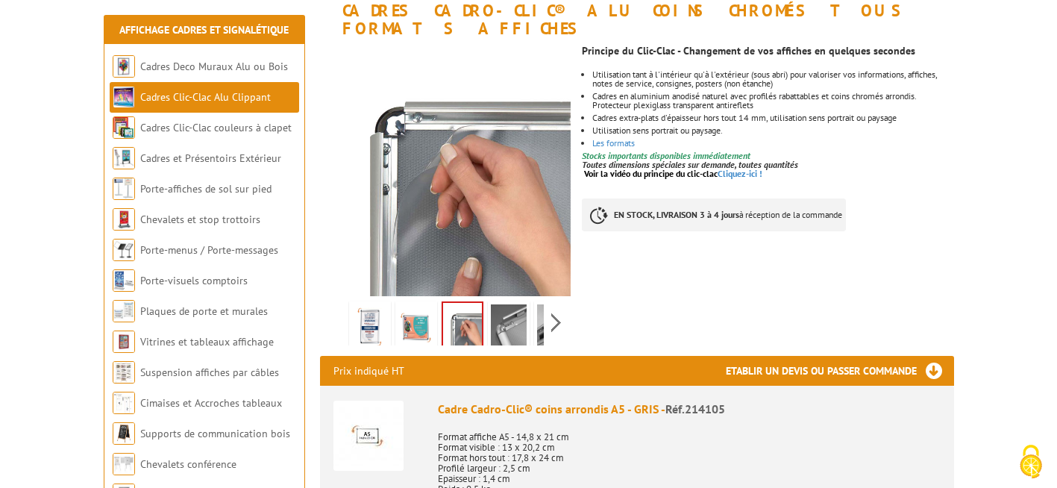
click at [507, 304] on img at bounding box center [509, 327] width 36 height 46
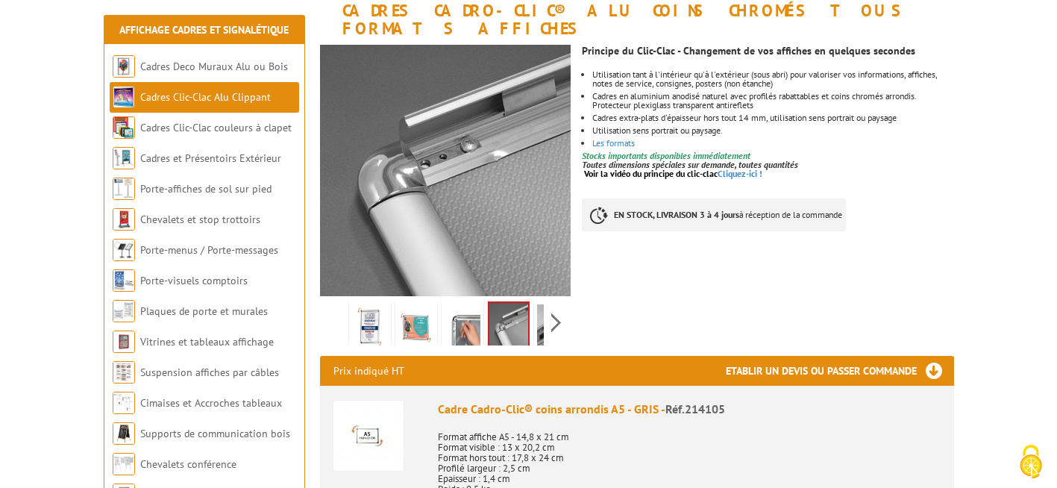
click at [542, 304] on img at bounding box center [555, 327] width 36 height 46
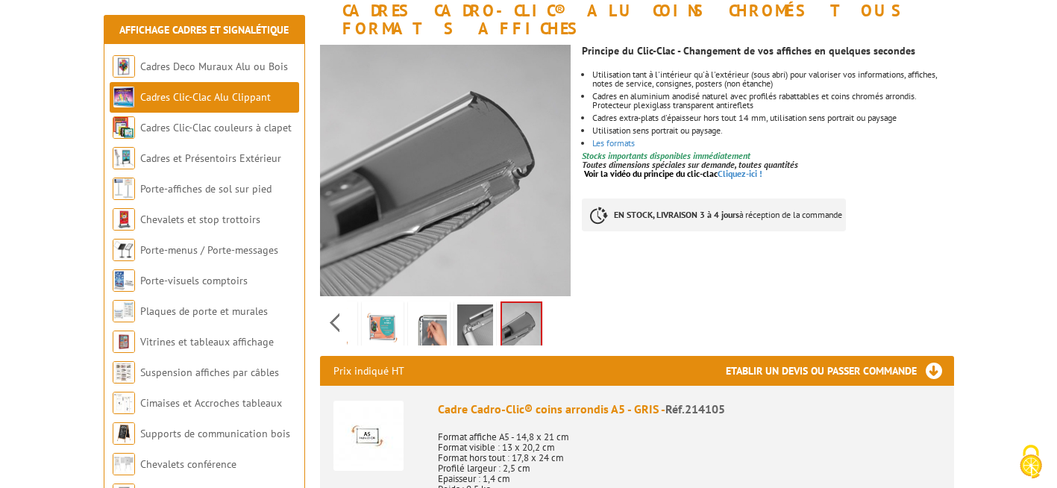
click at [466, 309] on img at bounding box center [475, 327] width 36 height 46
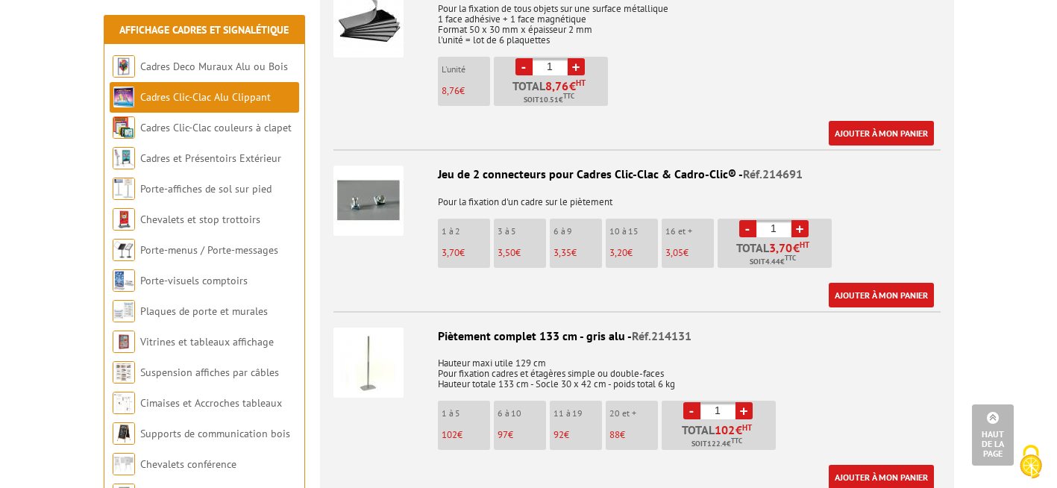
scroll to position [3282, 0]
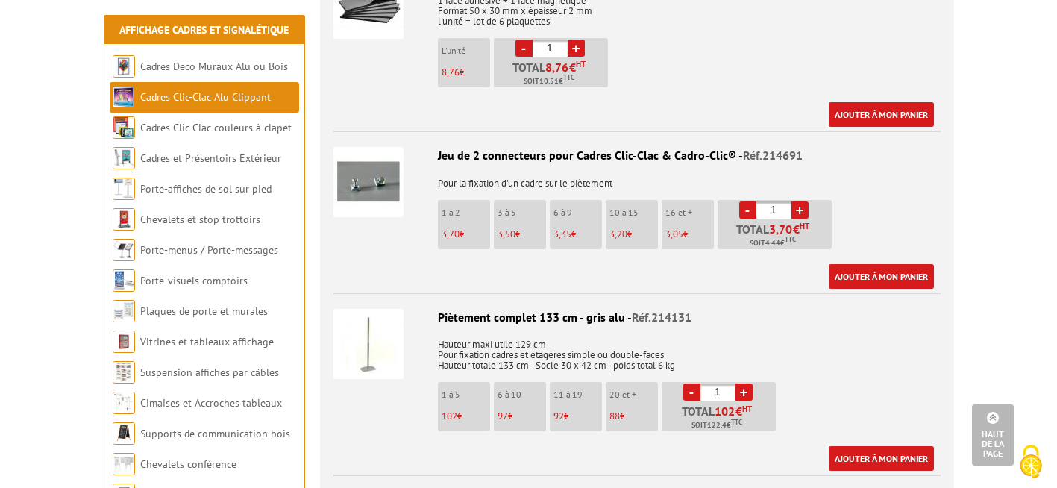
click at [800, 201] on link "+" at bounding box center [799, 209] width 17 height 17
type input "4"
click at [879, 264] on link "Ajouter à mon panier" at bounding box center [881, 276] width 105 height 25
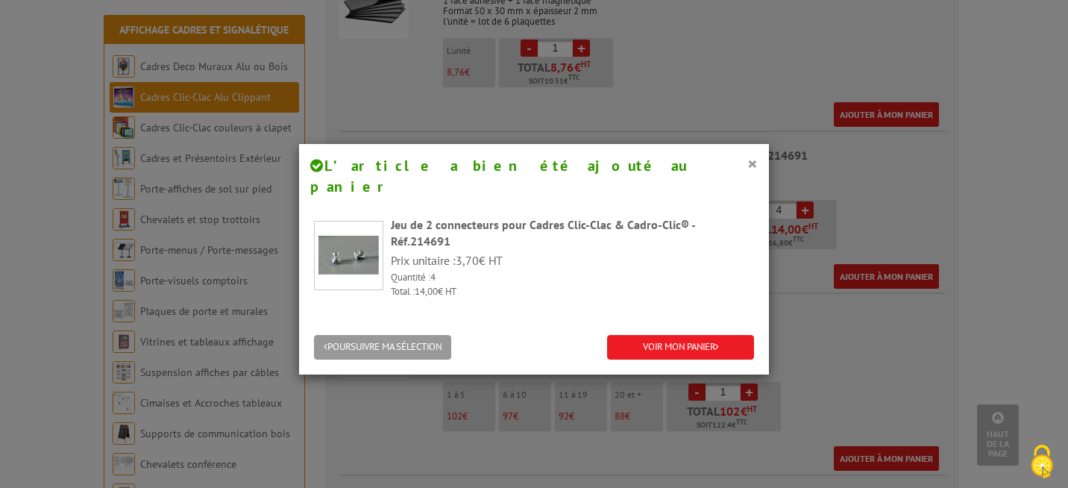
click at [747, 166] on button "×" at bounding box center [752, 163] width 10 height 19
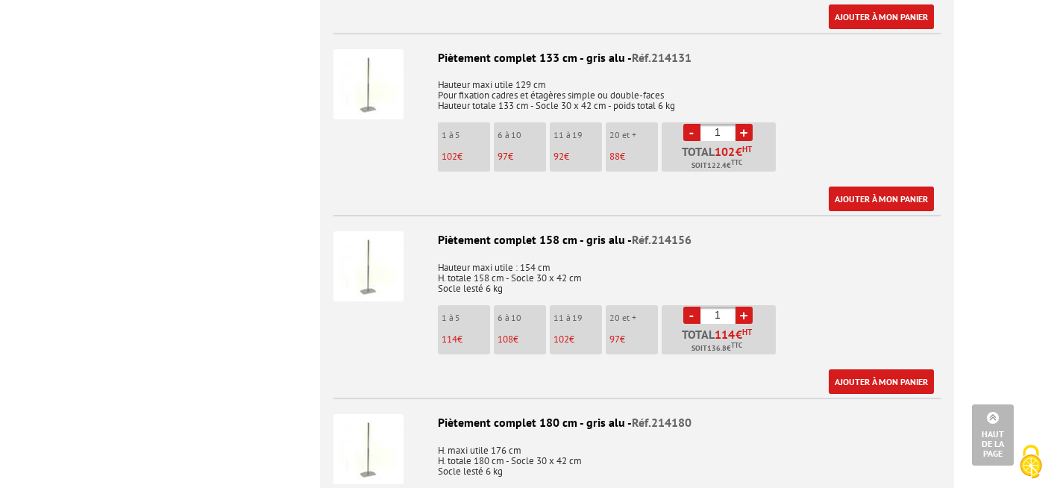
scroll to position [0, 0]
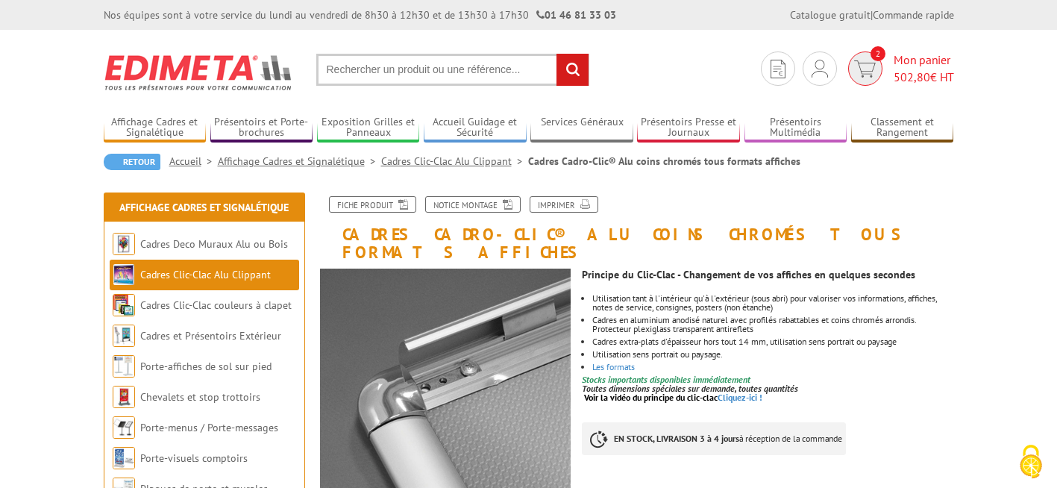
click at [915, 69] on span "502,80 € HT" at bounding box center [924, 77] width 60 height 17
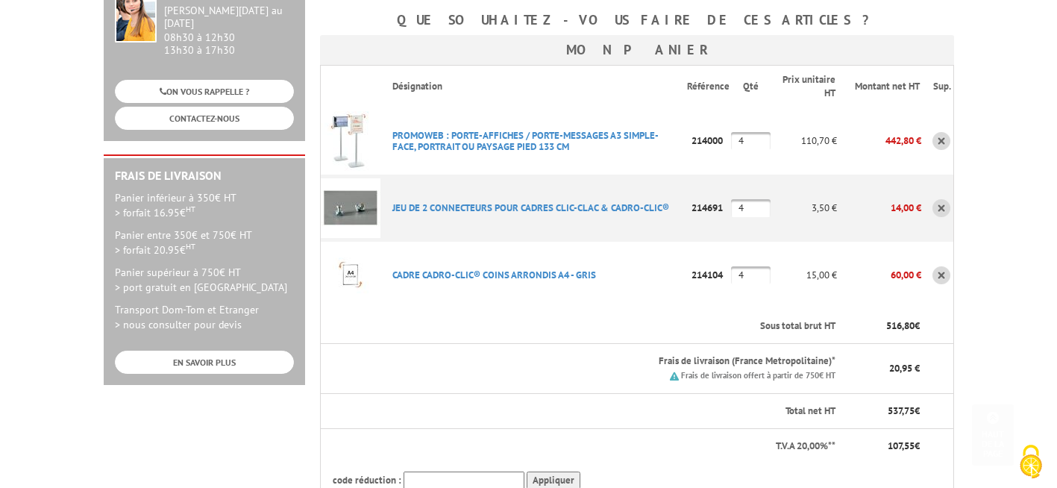
scroll to position [298, 0]
click at [747, 266] on input "4" at bounding box center [751, 275] width 40 height 18
type input "6"
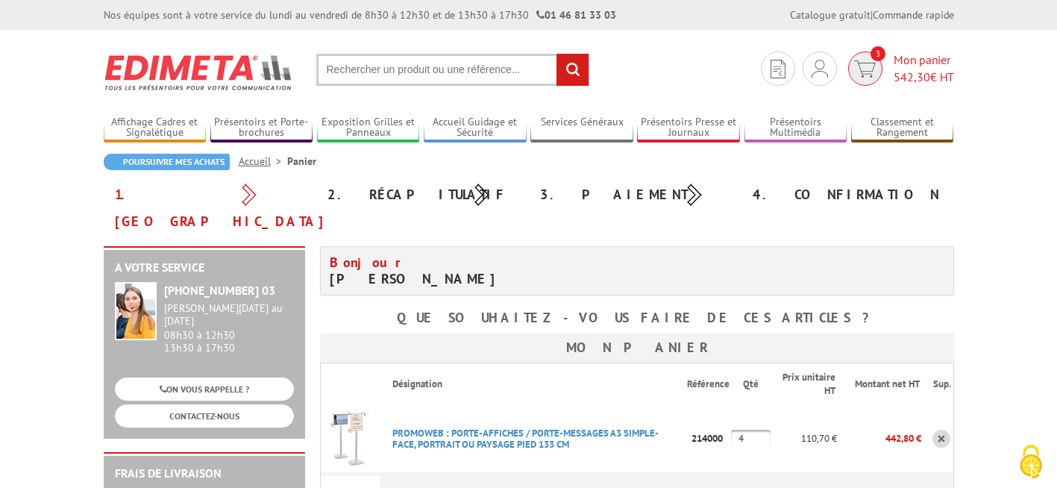
click at [917, 56] on span "Mon panier 542,30 € HT" at bounding box center [924, 68] width 60 height 34
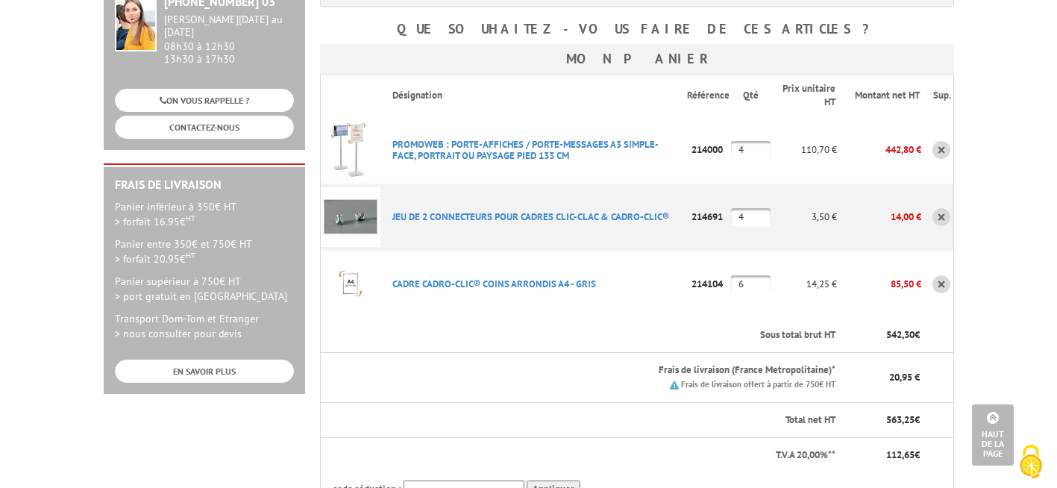
scroll to position [224, 0]
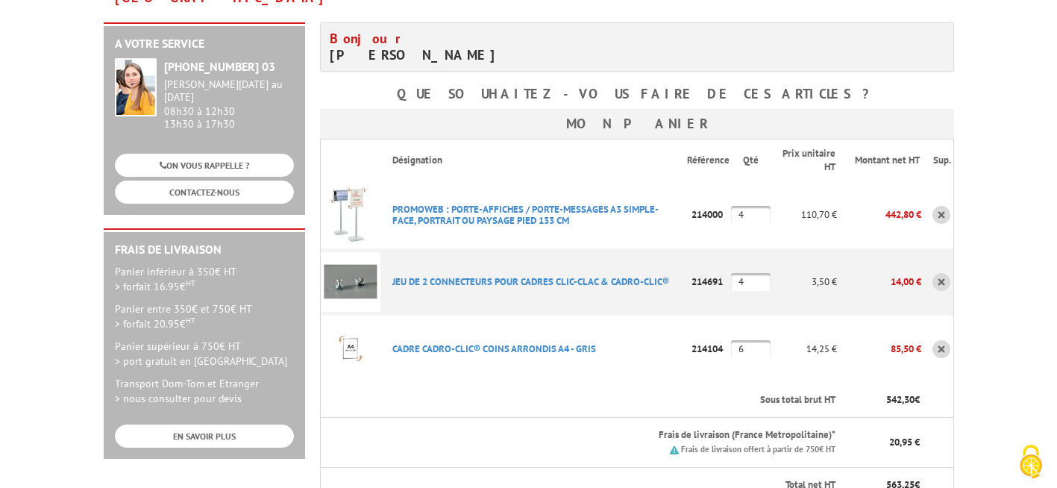
drag, startPoint x: 760, startPoint y: 188, endPoint x: 706, endPoint y: 185, distance: 53.8
click at [706, 185] on tr "PROMOWEB : PORTE-AFFICHES / PORTE-MESSAGES A3 SIMPLE-FACE, PORTRAIT OU PAYSAGE …" at bounding box center [636, 214] width 633 height 67
type input "2"
click at [450, 196] on p "PROMOWEB : PORTE-AFFICHES / PORTE-MESSAGES A3 SIMPLE-FACE, PORTRAIT OU PAYSAGE …" at bounding box center [533, 214] width 307 height 37
click at [449, 203] on link "PROMOWEB : PORTE-AFFICHES / PORTE-MESSAGES A3 SIMPLE-FACE, PORTRAIT OU PAYSAGE …" at bounding box center [525, 215] width 266 height 24
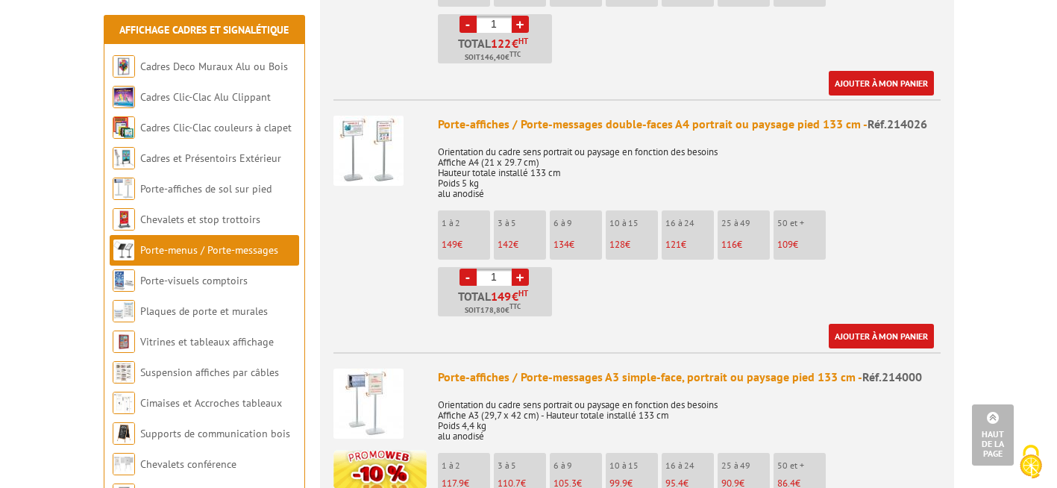
scroll to position [820, 0]
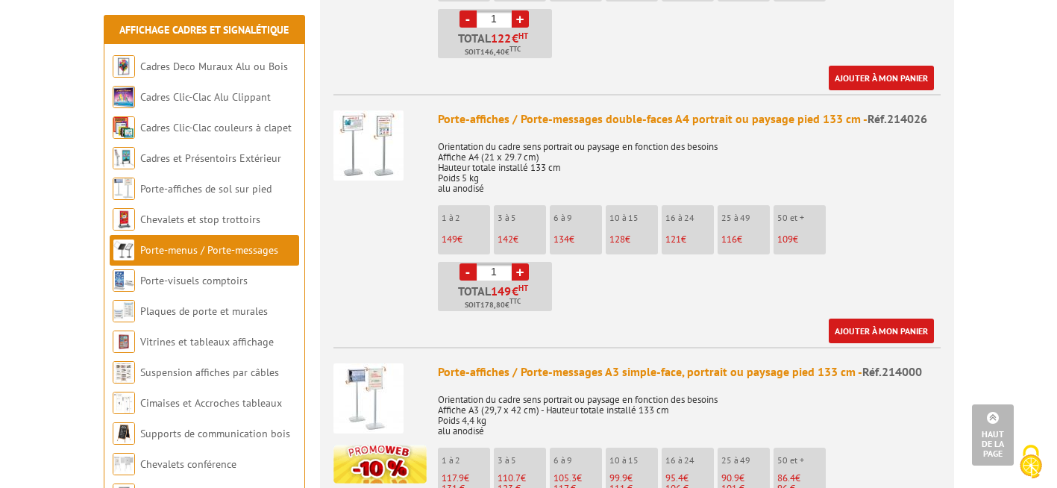
click at [519, 263] on link "+" at bounding box center [520, 271] width 17 height 17
type input "2"
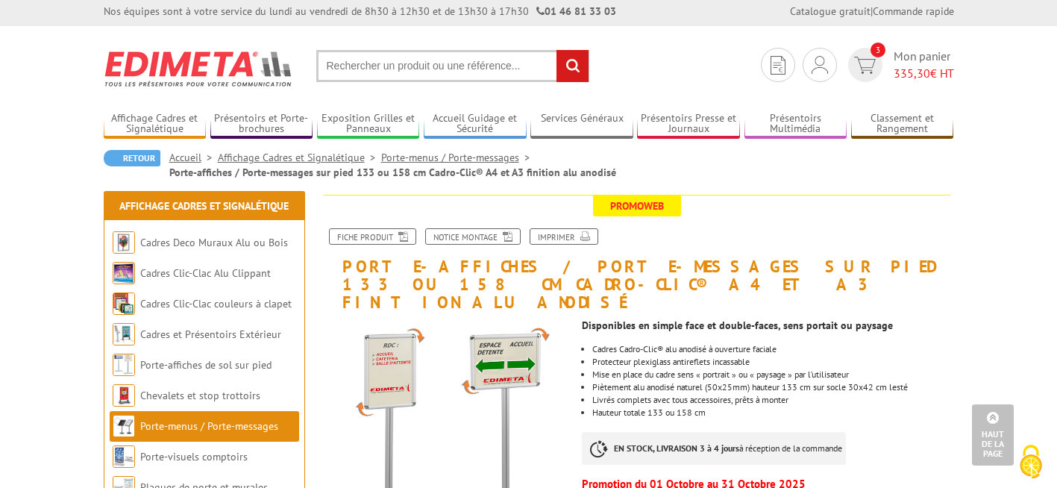
scroll to position [0, 0]
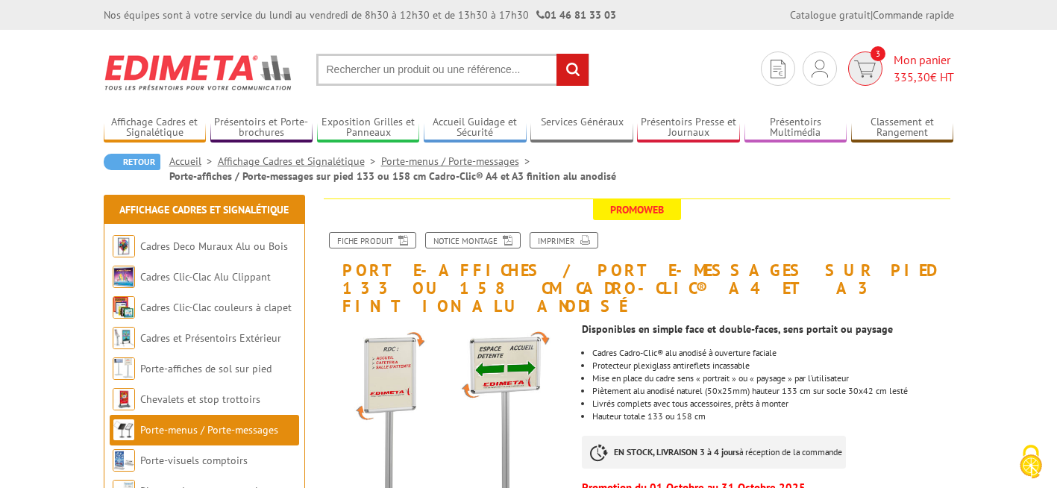
click at [926, 51] on span "Mon panier 335,30 € HT" at bounding box center [924, 68] width 60 height 34
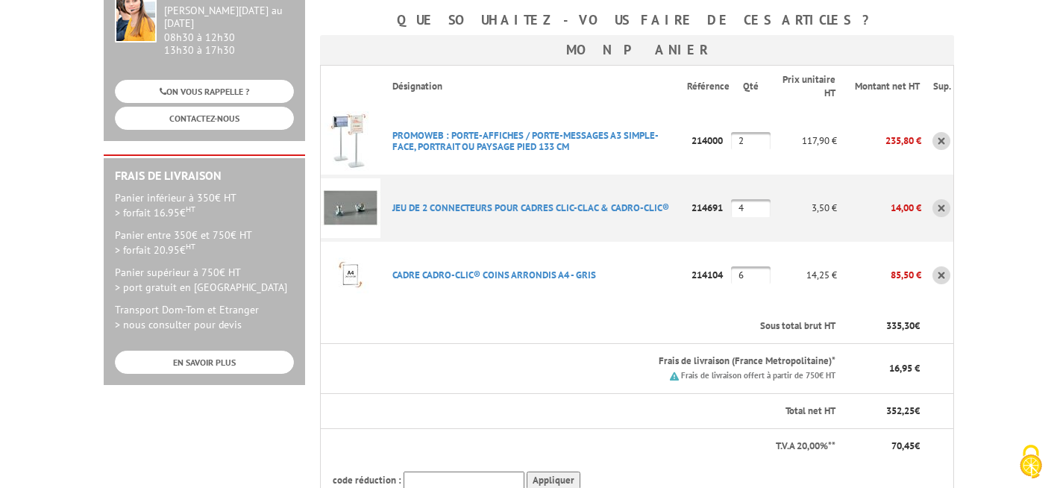
scroll to position [298, 0]
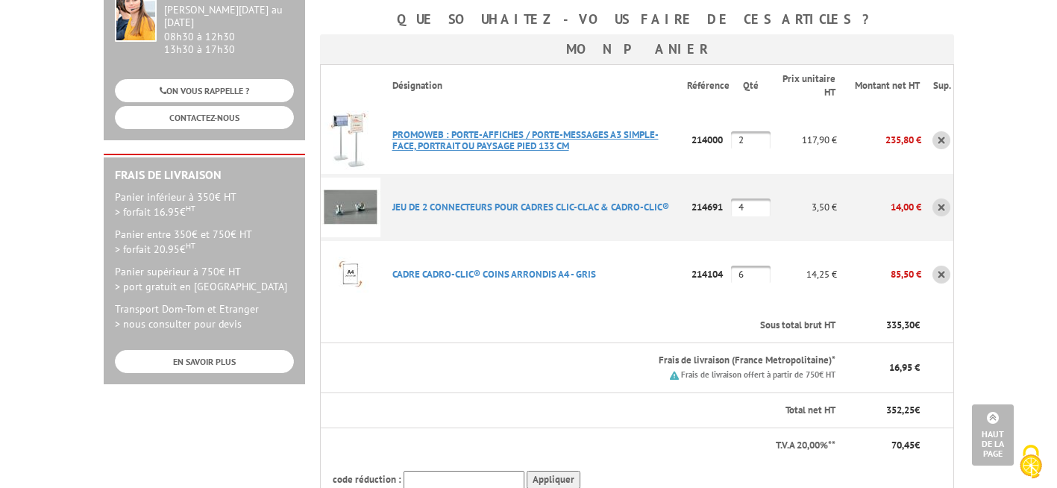
click at [524, 128] on link "PROMOWEB : PORTE-AFFICHES / PORTE-MESSAGES A3 SIMPLE-FACE, PORTRAIT OU PAYSAGE …" at bounding box center [525, 140] width 266 height 24
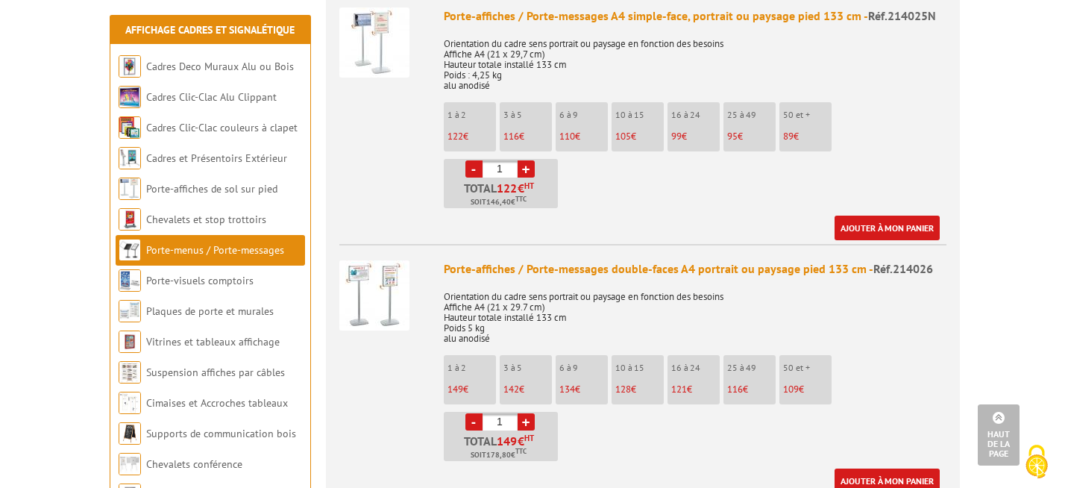
scroll to position [671, 0]
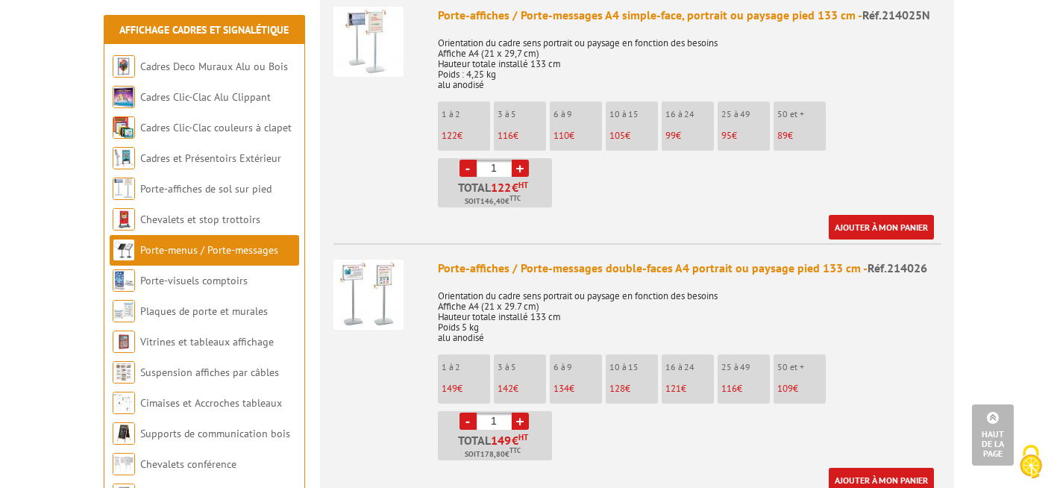
click at [519, 412] on link "+" at bounding box center [520, 420] width 17 height 17
type input "2"
click at [894, 468] on link "Ajouter à mon panier" at bounding box center [881, 480] width 105 height 25
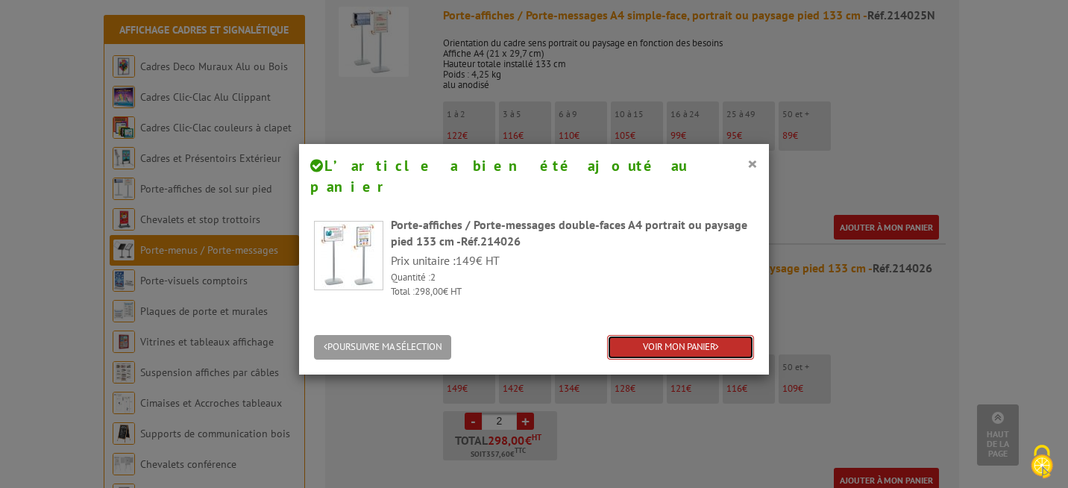
click at [676, 335] on link "VOIR MON PANIER" at bounding box center [680, 347] width 147 height 25
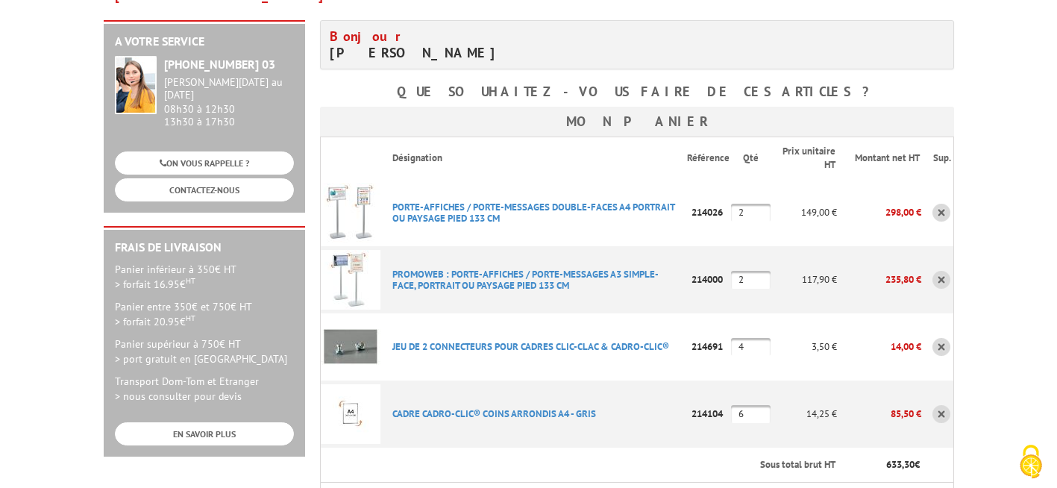
scroll to position [298, 0]
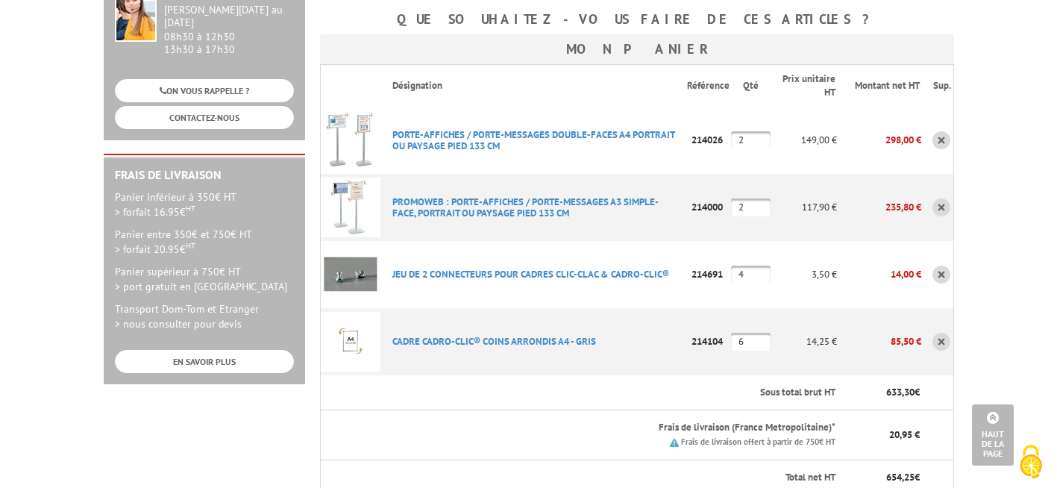
drag, startPoint x: 758, startPoint y: 313, endPoint x: 644, endPoint y: 297, distance: 114.4
click at [644, 308] on tr "CADRE CADRO-CLIC® COINS ARRONDIS A4 - GRIS Code promo non activable pour cet ar…" at bounding box center [636, 341] width 633 height 67
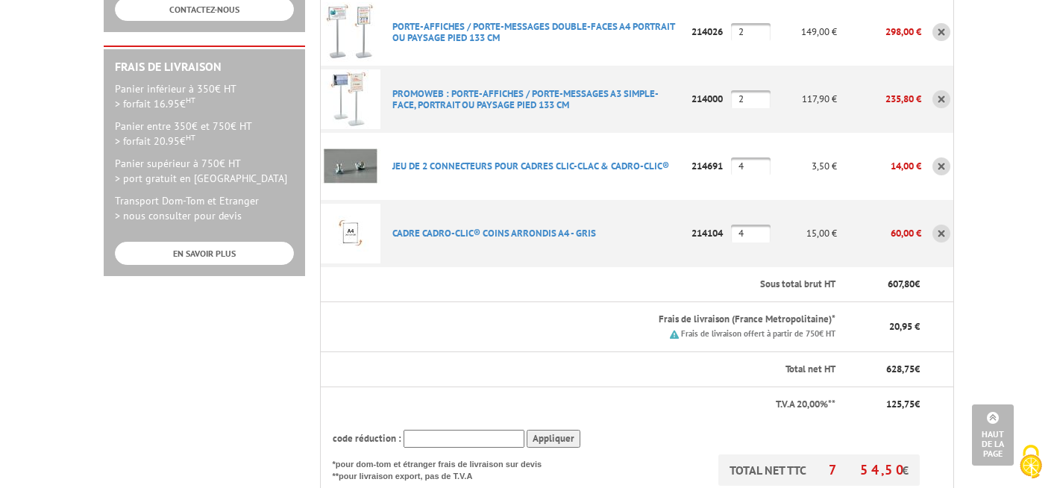
scroll to position [448, 0]
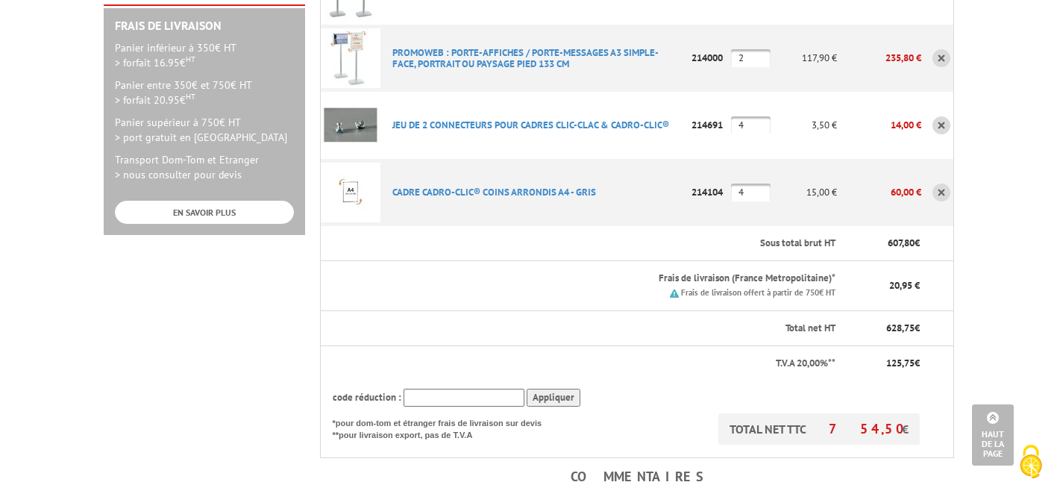
type input "4"
click at [753, 116] on input "4" at bounding box center [751, 125] width 40 height 18
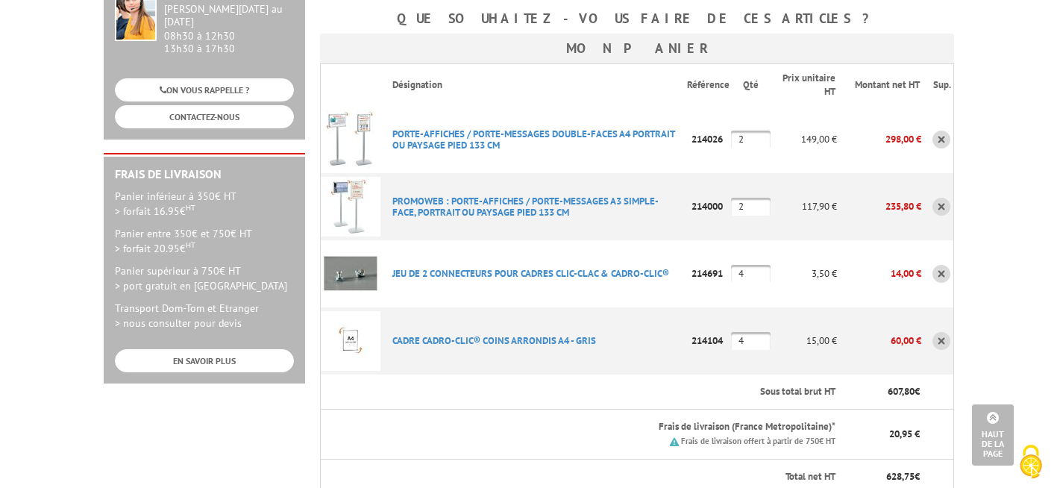
scroll to position [298, 0]
click at [948, 131] on link at bounding box center [941, 140] width 18 height 18
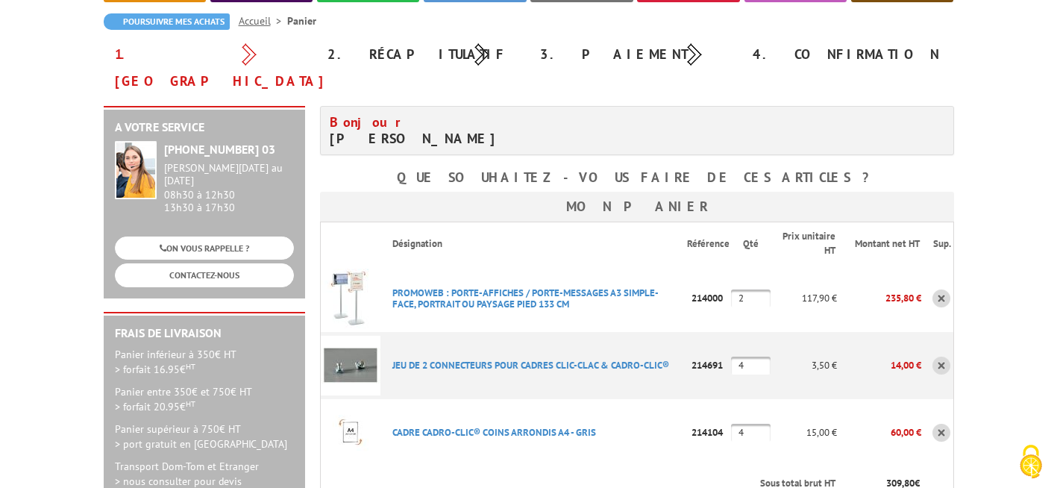
scroll to position [224, 0]
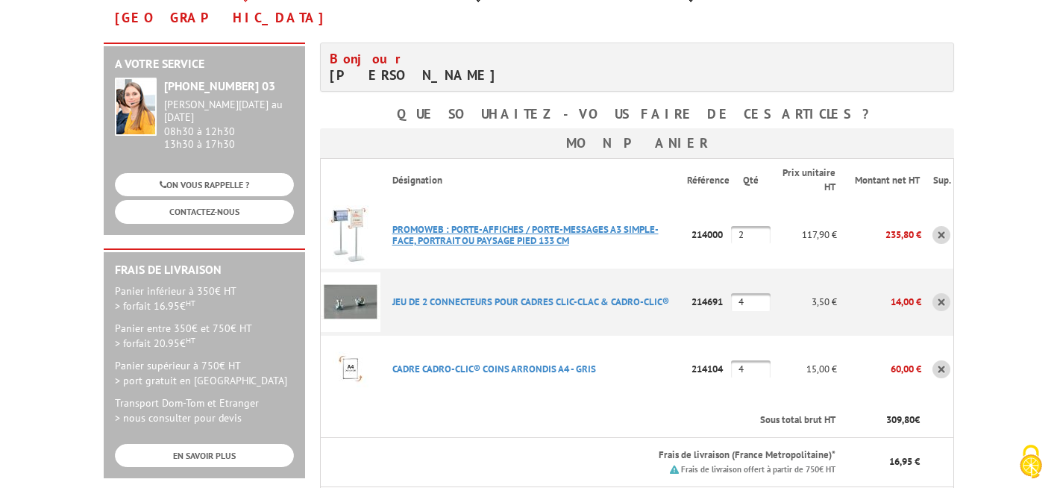
click at [481, 223] on link "PROMOWEB : PORTE-AFFICHES / PORTE-MESSAGES A3 SIMPLE-FACE, PORTRAIT OU PAYSAGE …" at bounding box center [525, 235] width 266 height 24
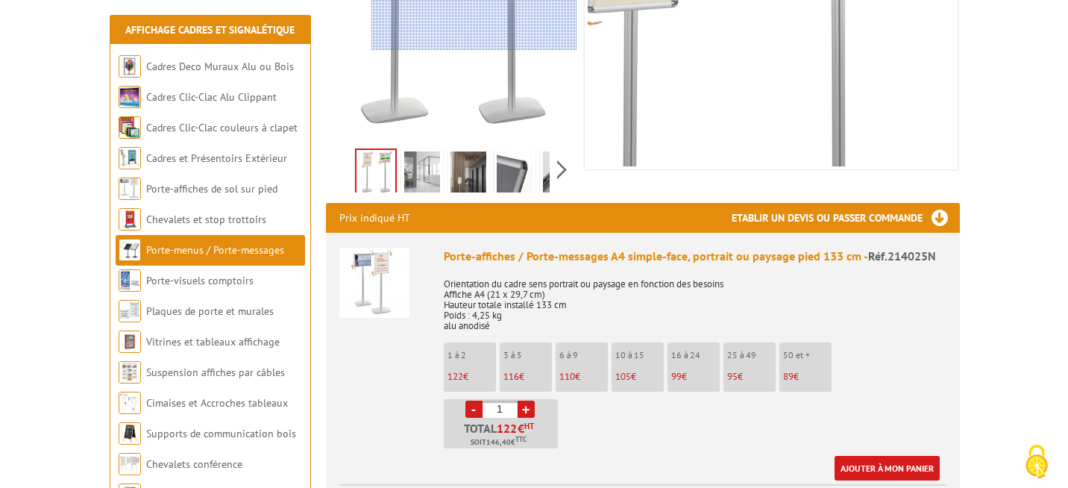
scroll to position [448, 0]
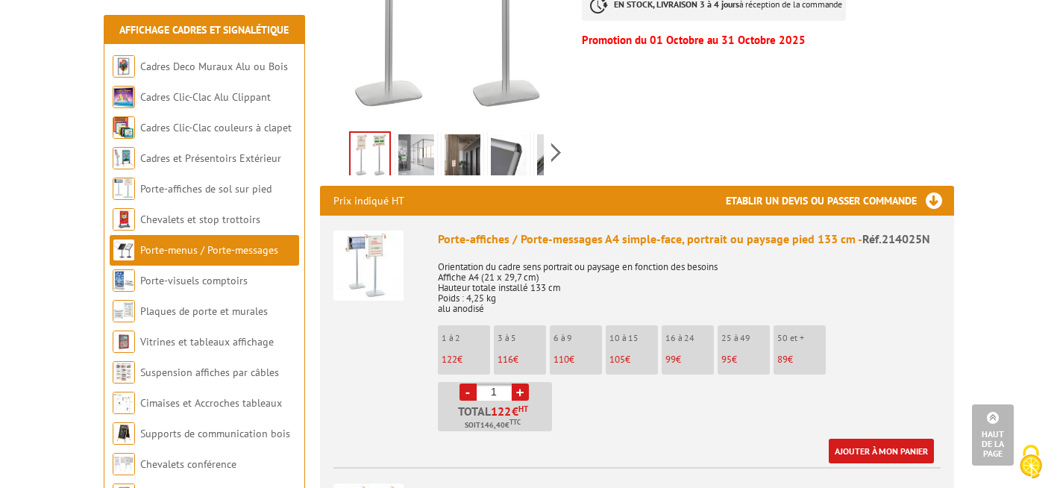
click at [523, 383] on link "+" at bounding box center [520, 391] width 17 height 17
type input "2"
click at [891, 439] on link "Ajouter à mon panier" at bounding box center [881, 451] width 105 height 25
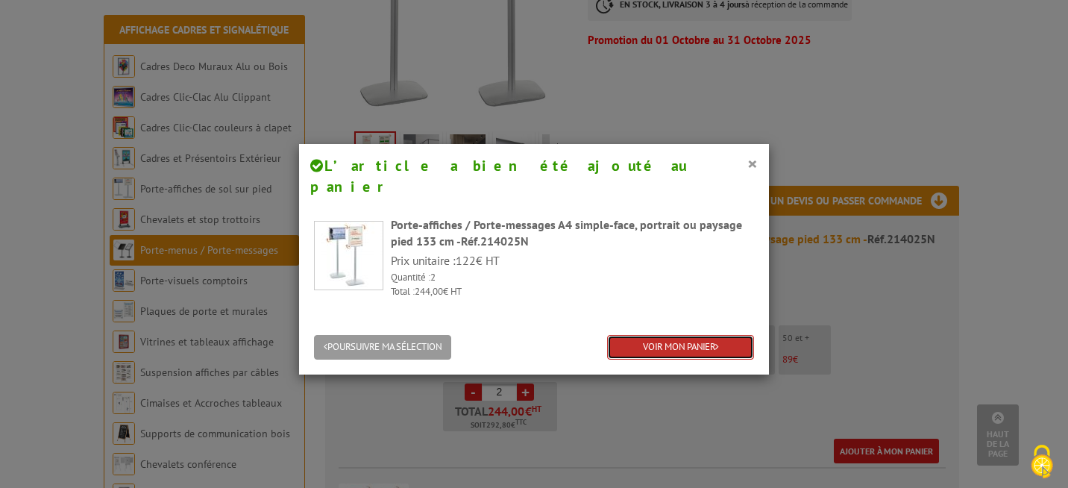
click at [699, 335] on link "VOIR MON PANIER" at bounding box center [680, 347] width 147 height 25
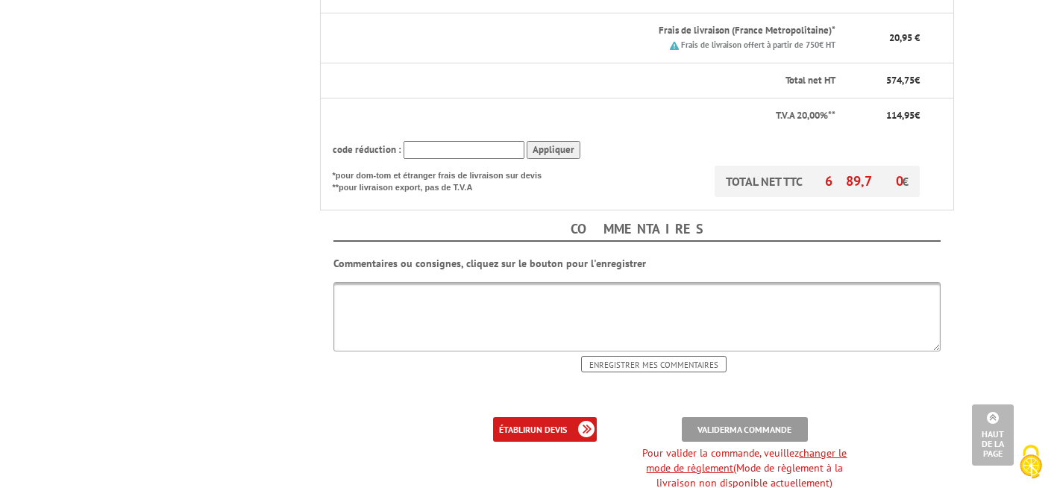
scroll to position [746, 0]
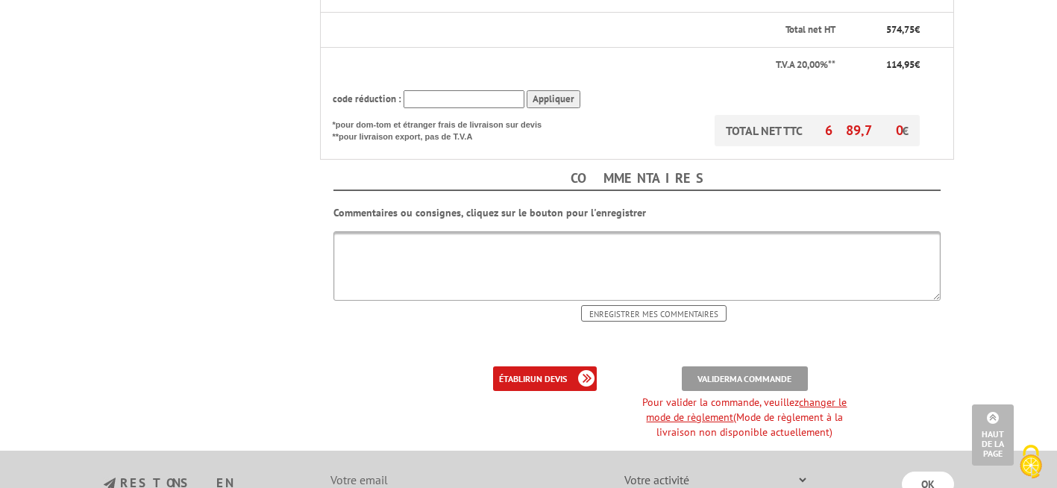
click at [760, 373] on b "ma commande" at bounding box center [760, 378] width 62 height 11
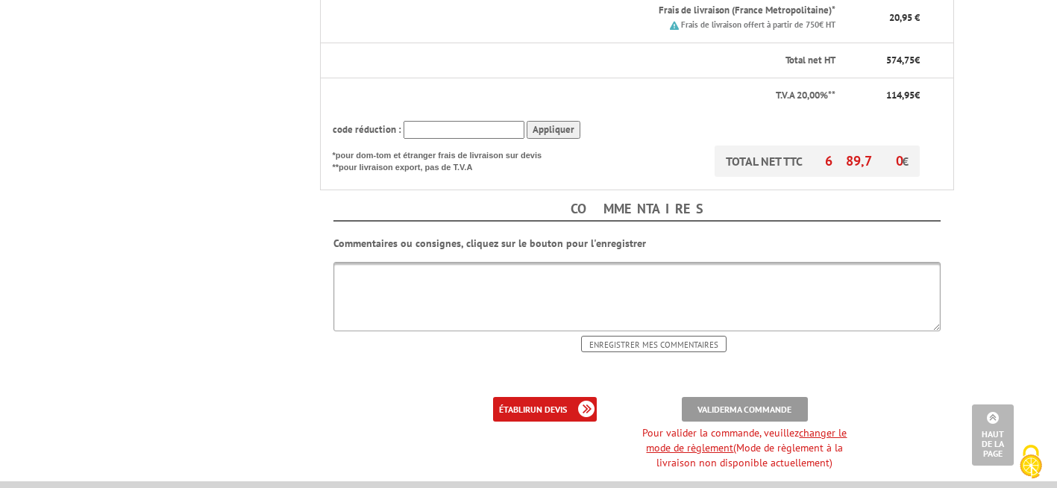
scroll to position [746, 0]
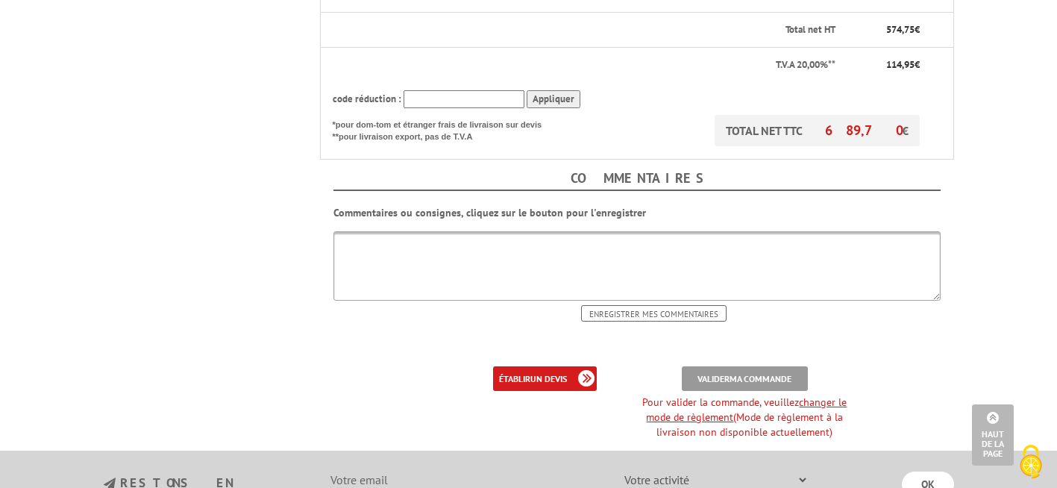
click at [637, 244] on textarea at bounding box center [636, 265] width 607 height 69
click at [706, 395] on link "changer le mode de règlement" at bounding box center [746, 409] width 201 height 28
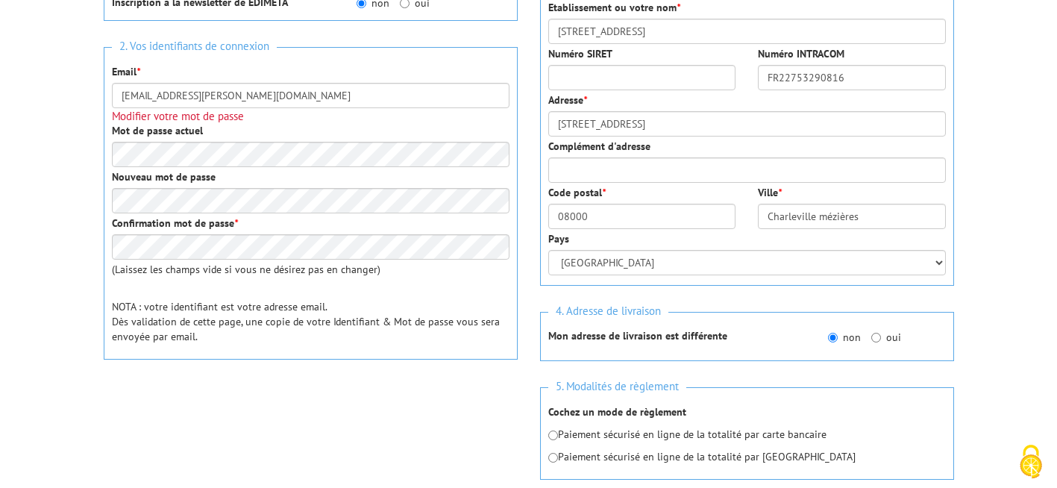
scroll to position [448, 0]
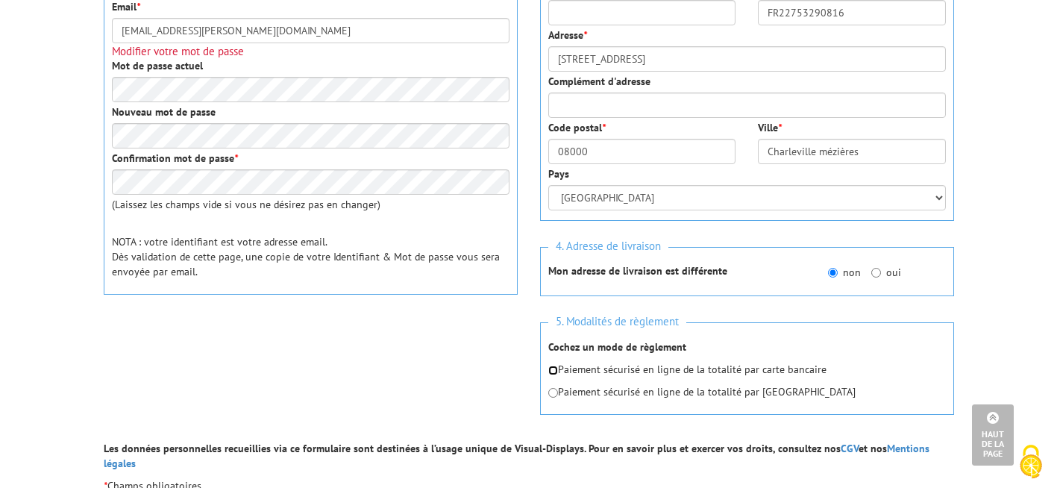
click at [554, 371] on input "radio" at bounding box center [553, 370] width 10 height 10
radio input "true"
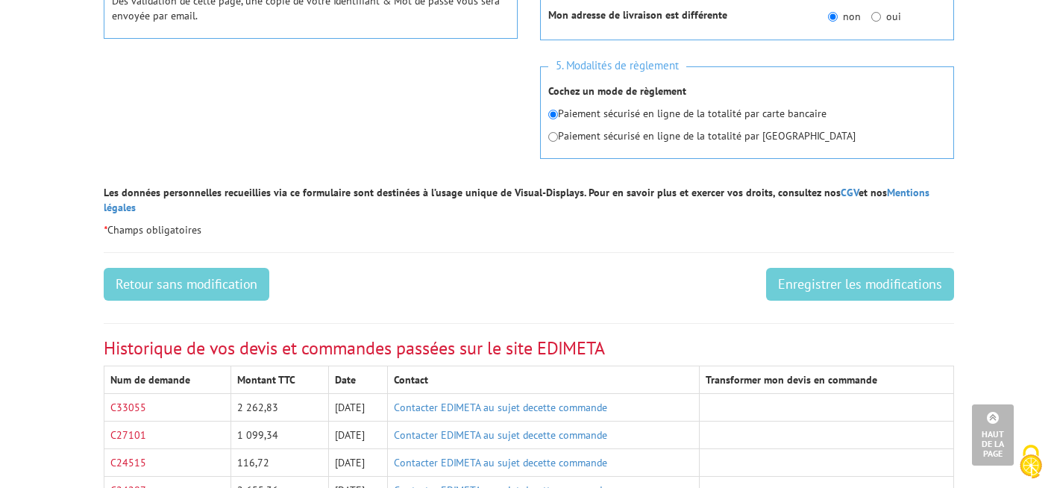
scroll to position [746, 0]
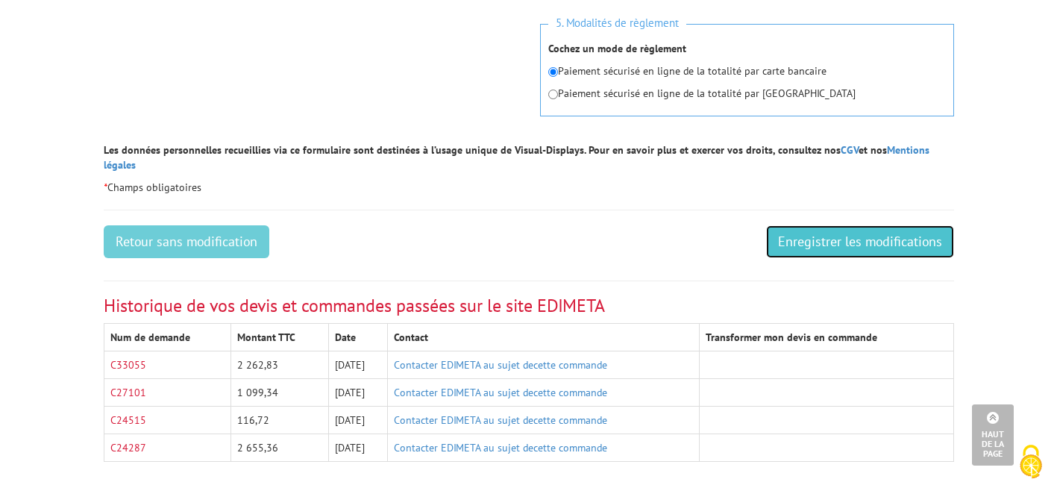
click at [864, 232] on input "Enregistrer les modifications" at bounding box center [860, 241] width 188 height 33
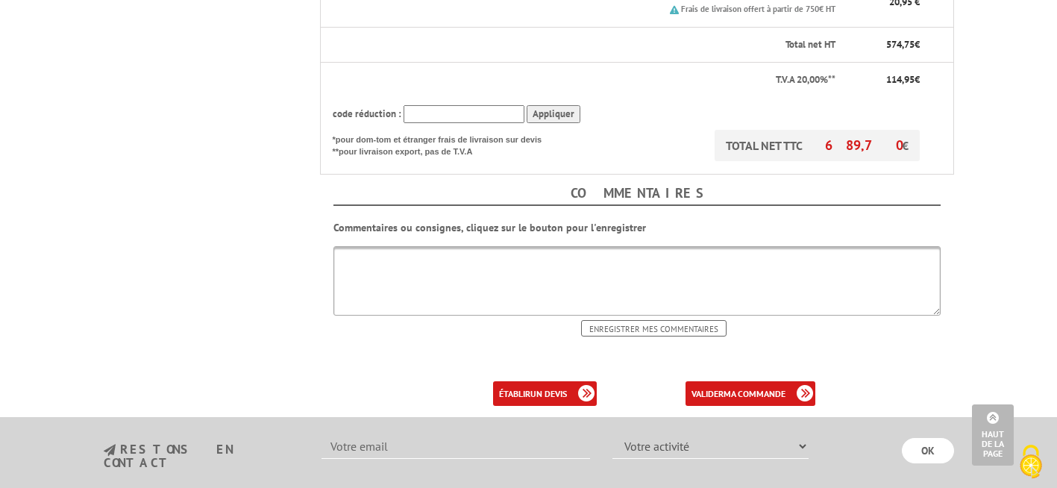
scroll to position [746, 0]
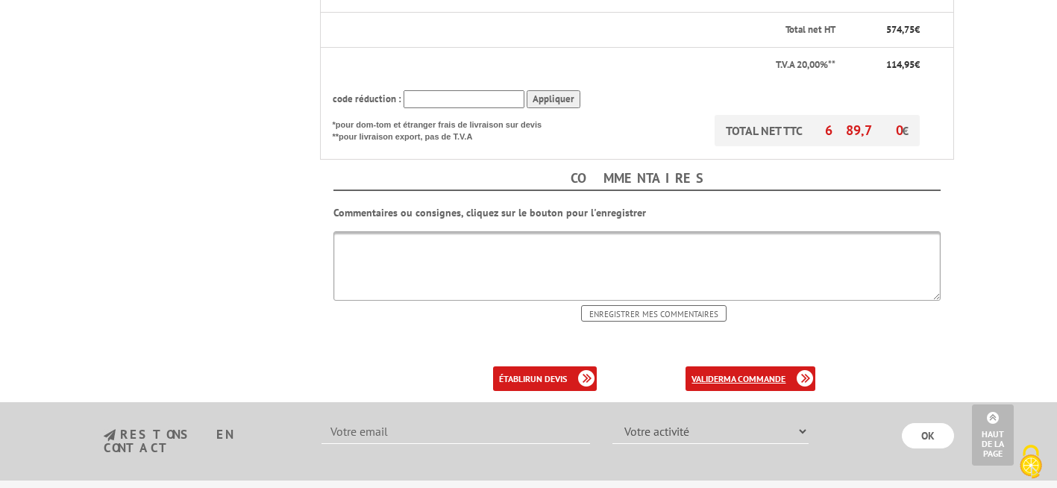
click at [724, 373] on b "ma commande" at bounding box center [754, 378] width 62 height 11
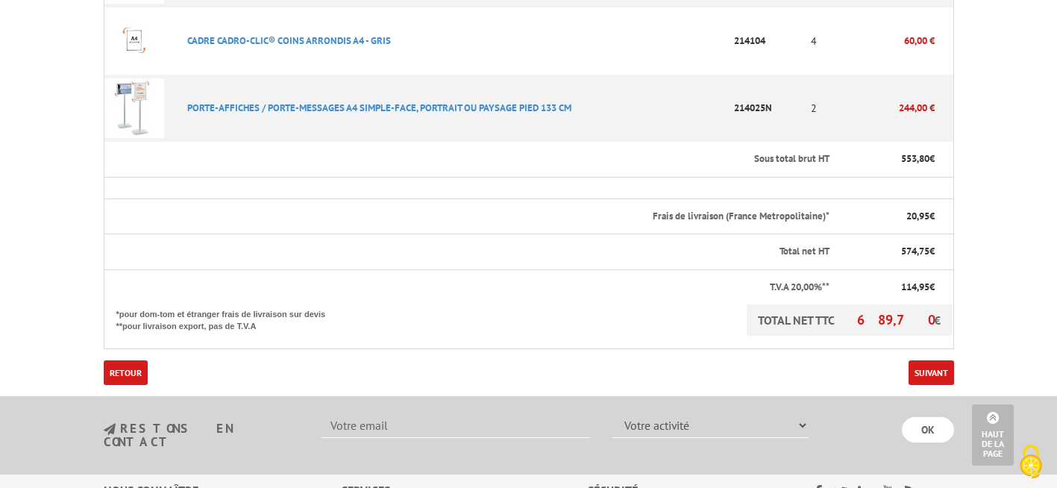
scroll to position [597, 0]
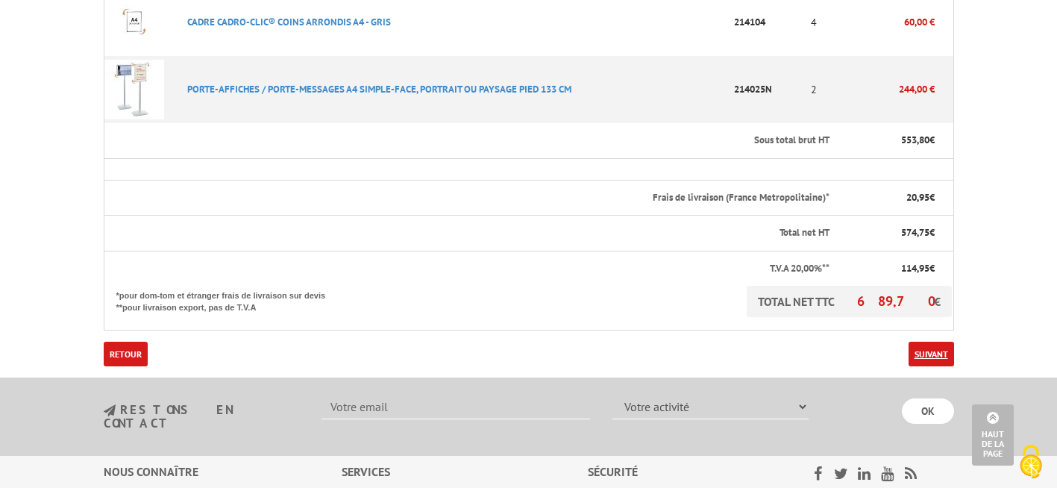
click at [916, 342] on link "Suivant" at bounding box center [930, 354] width 45 height 25
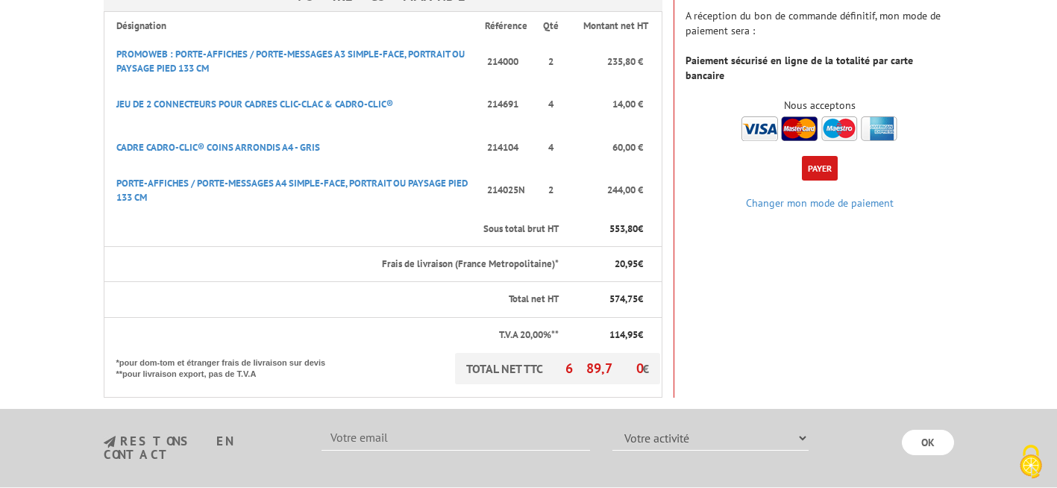
scroll to position [298, 0]
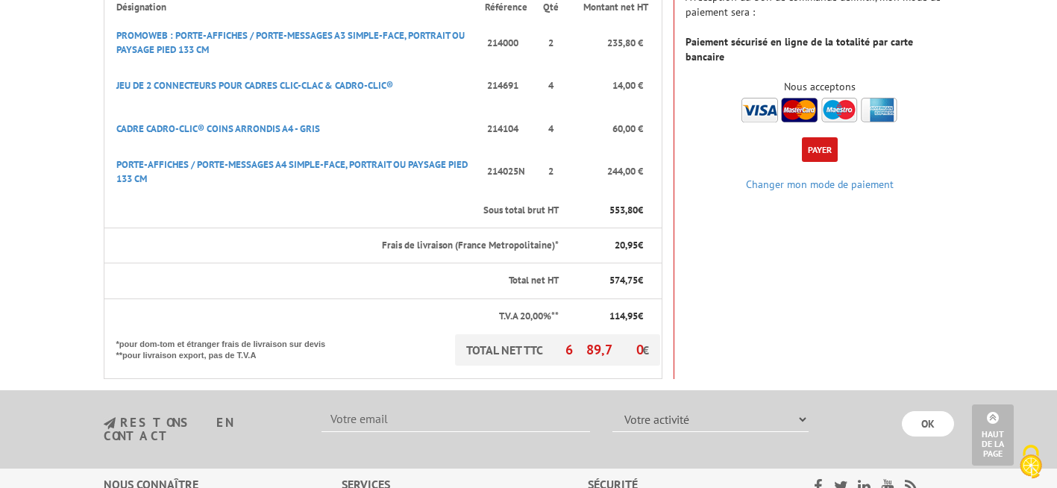
click at [823, 137] on button "Payer" at bounding box center [820, 149] width 36 height 25
